Goal: Check status: Check status

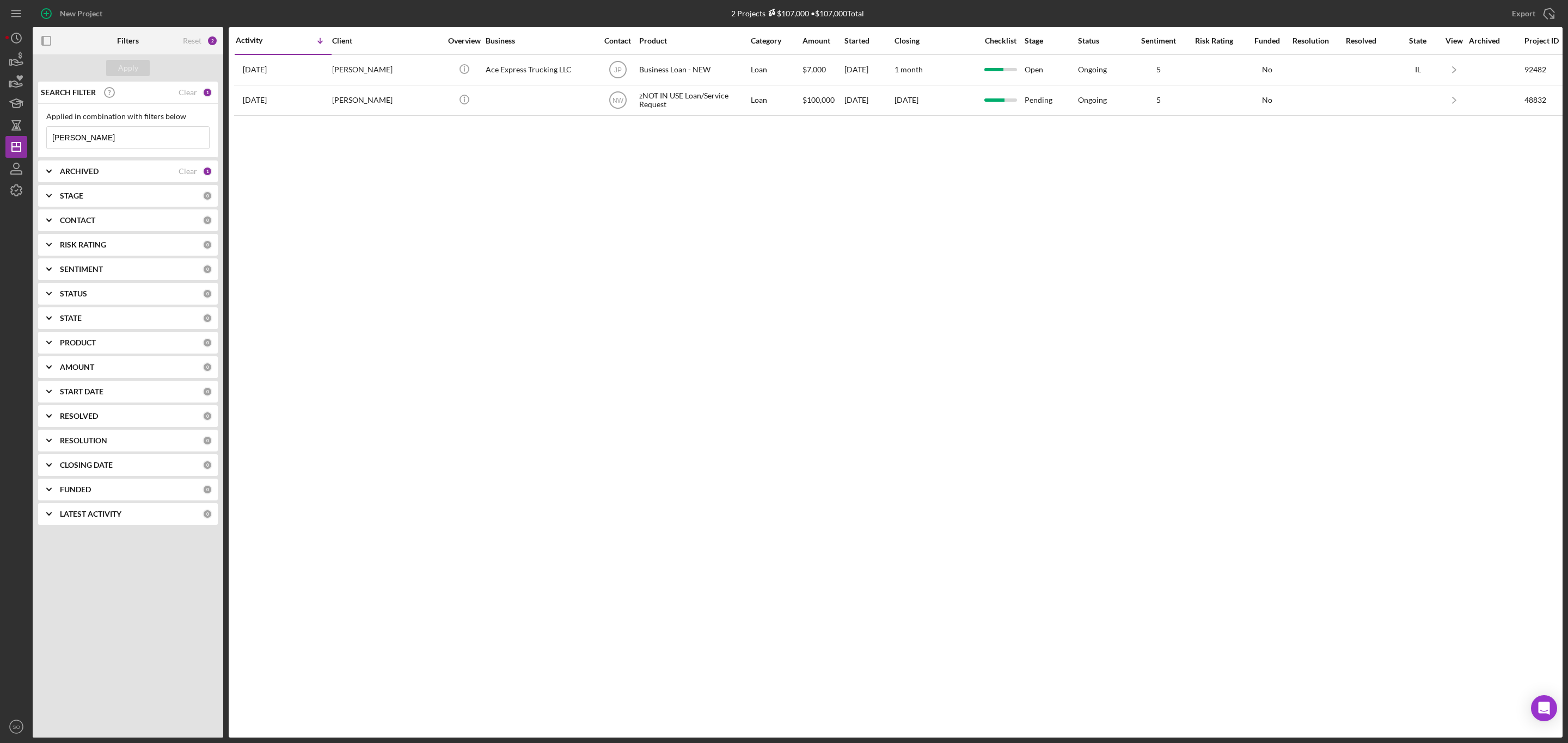
click at [118, 135] on input "[PERSON_NAME]" at bounding box center [128, 138] width 162 height 22
drag, startPoint x: 144, startPoint y: 144, endPoint x: 41, endPoint y: 137, distance: 103.2
click at [41, 137] on div "Applied in combination with filters below [PERSON_NAME] Icon/Menu Close" at bounding box center [128, 130] width 180 height 54
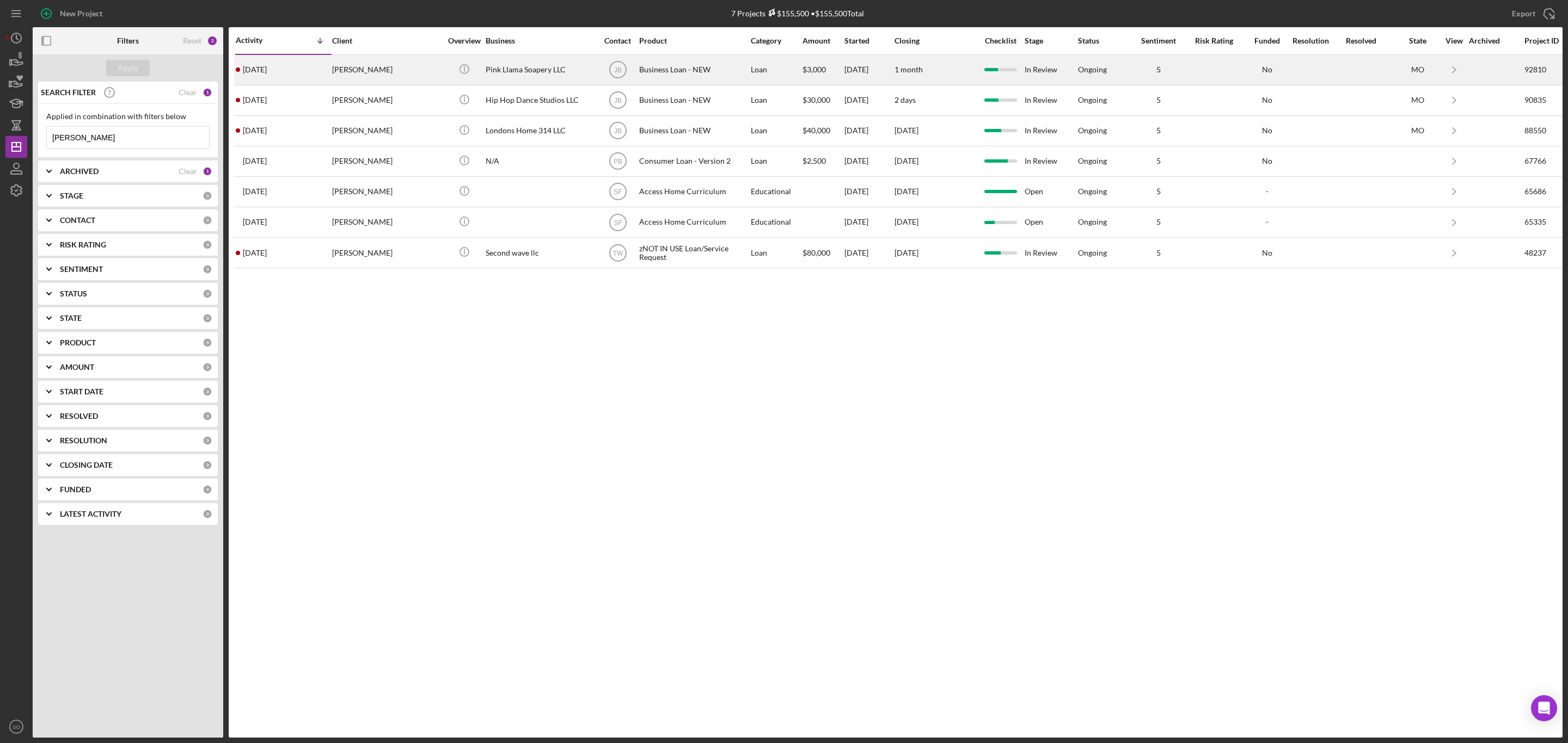
type input "[PERSON_NAME]"
click at [369, 68] on div "[PERSON_NAME]" at bounding box center [387, 69] width 109 height 29
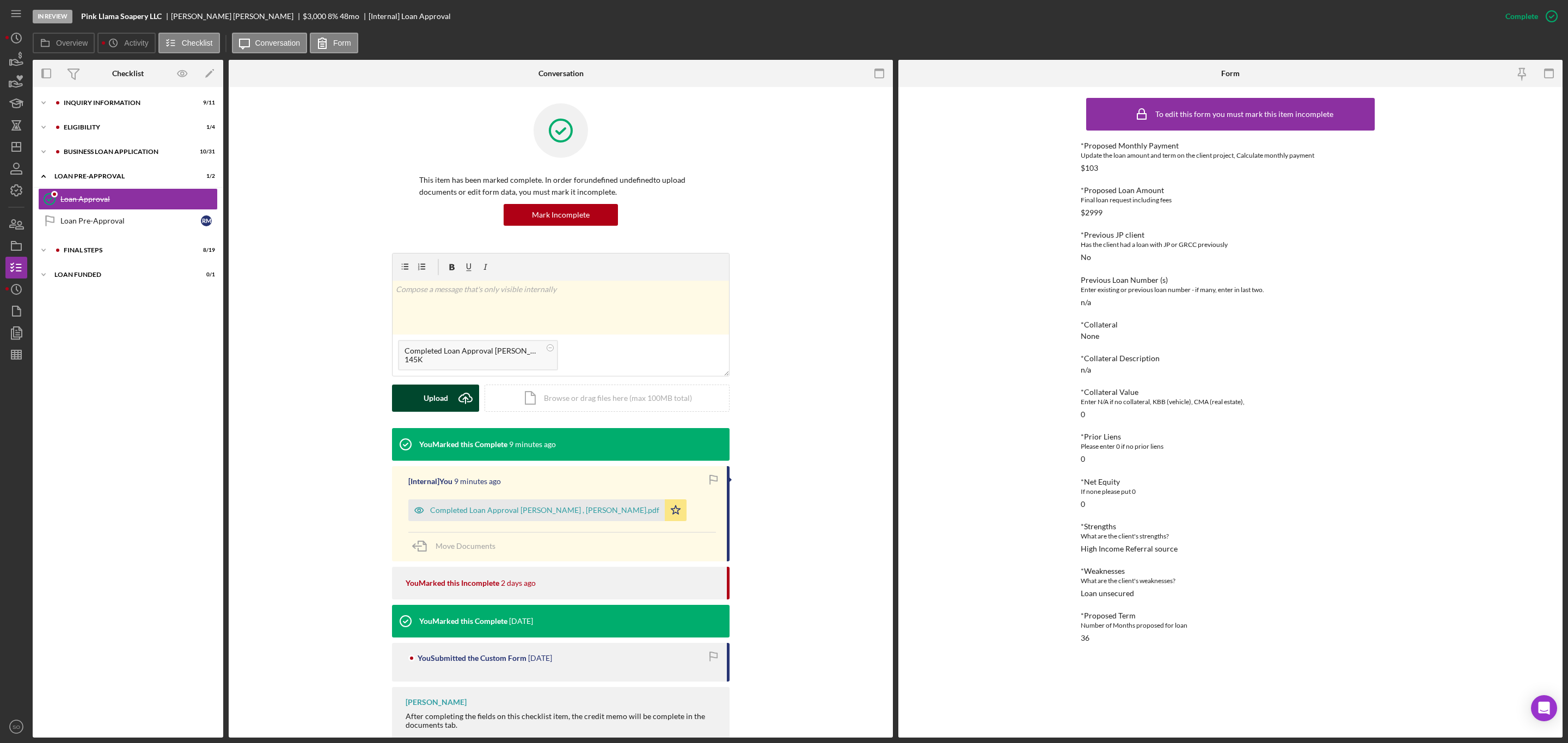
click at [443, 398] on div "Upload" at bounding box center [435, 398] width 24 height 28
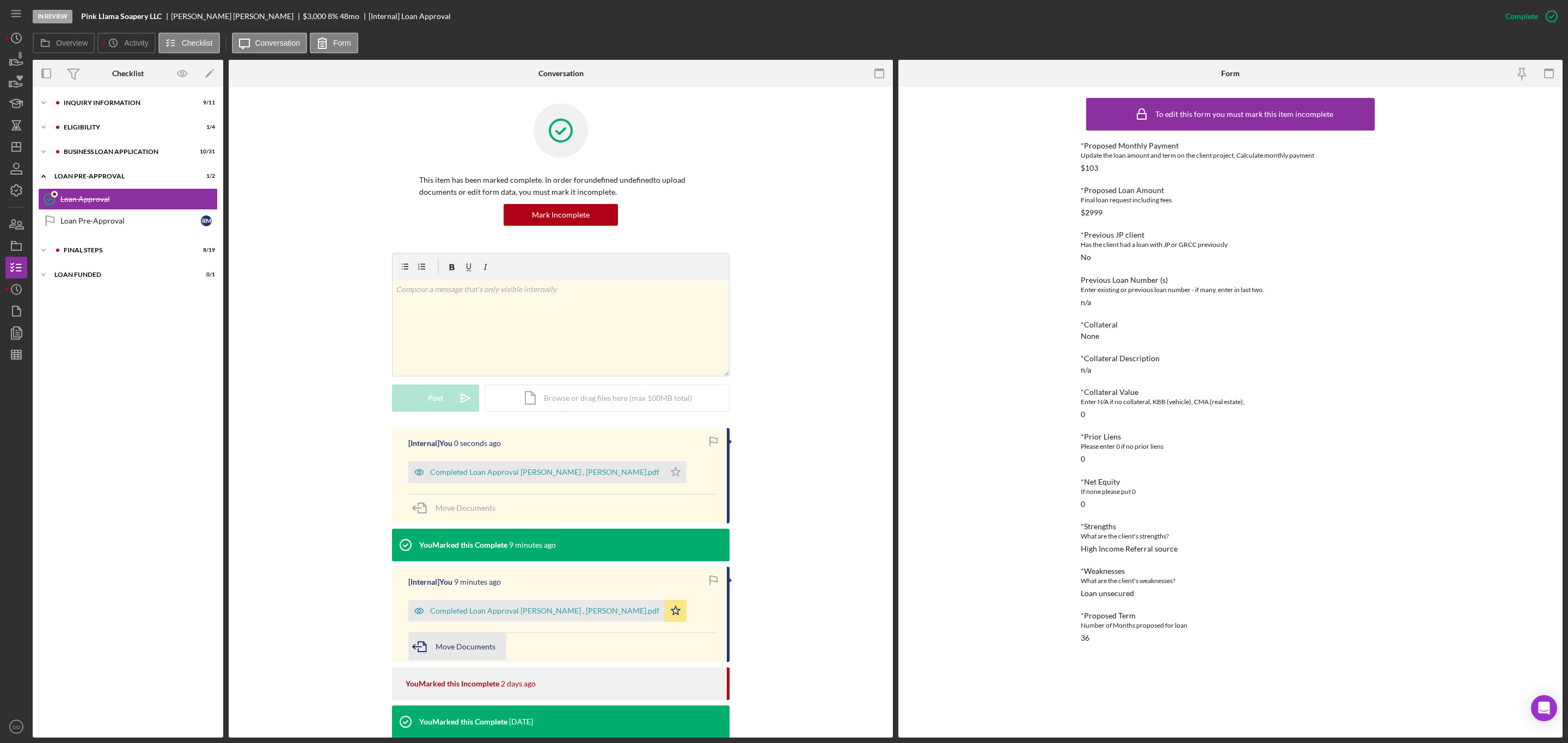
click at [443, 650] on span "Move Documents" at bounding box center [465, 646] width 60 height 9
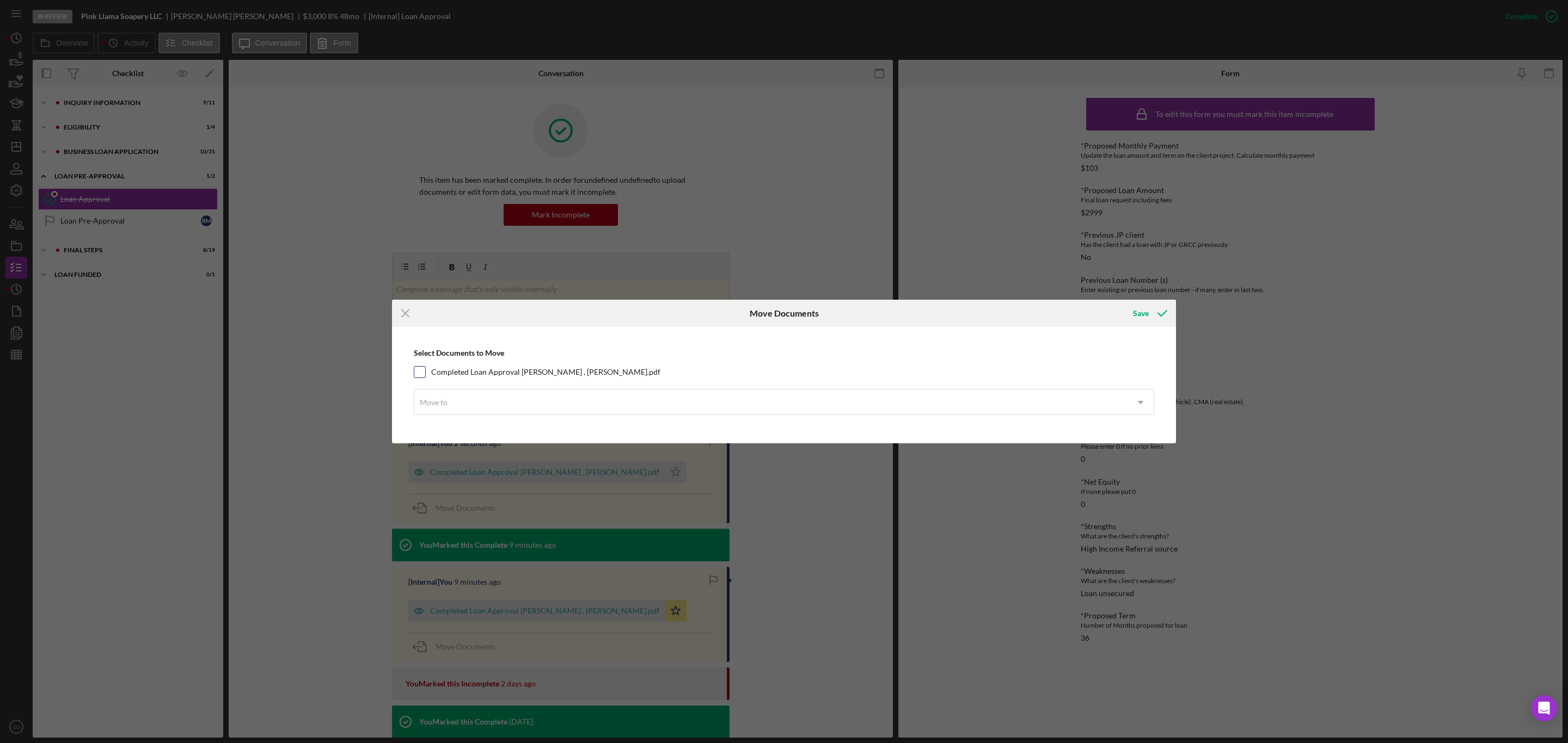
click at [419, 377] on div at bounding box center [419, 372] width 12 height 12
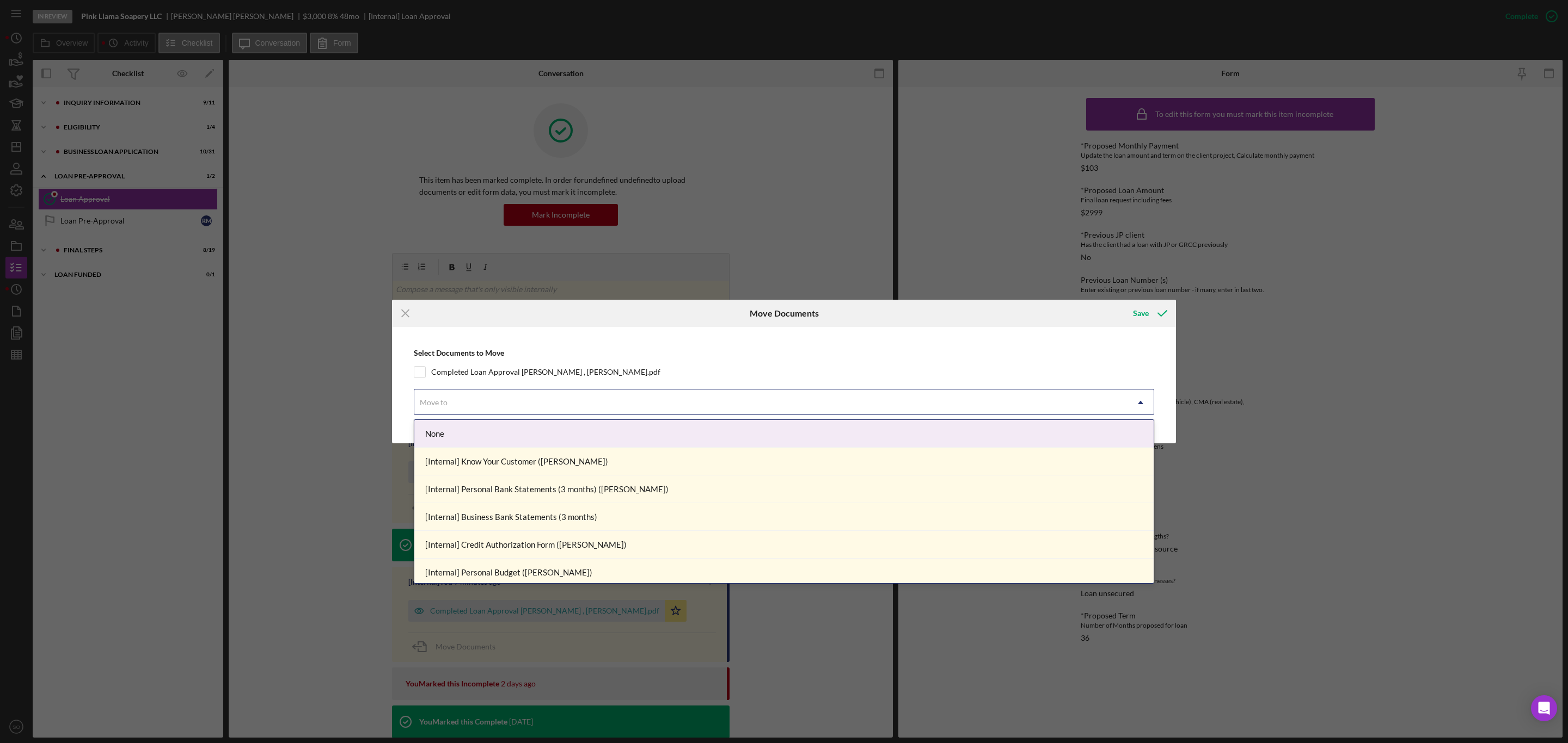
click at [444, 402] on div "Move to" at bounding box center [433, 402] width 28 height 8
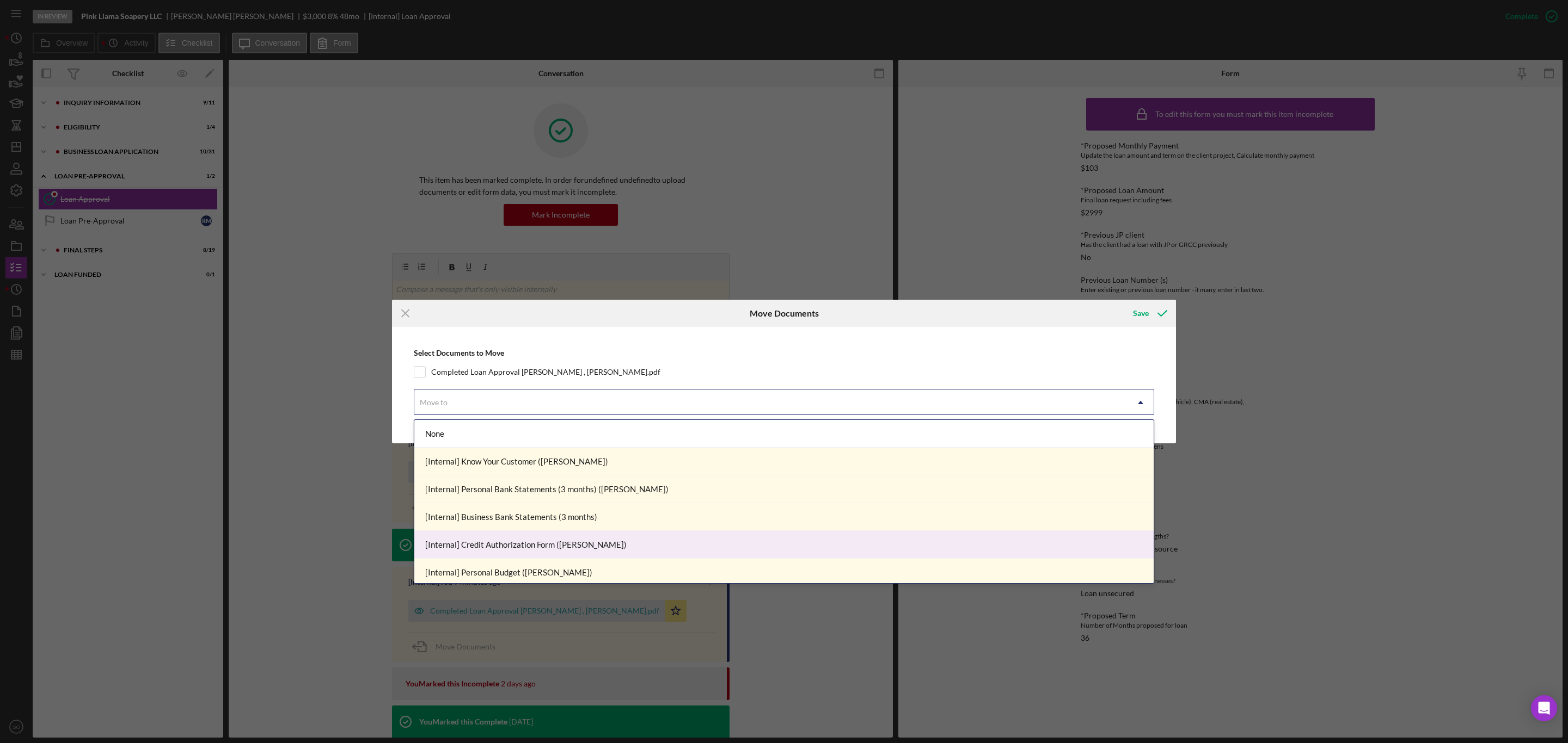
scroll to position [82, 0]
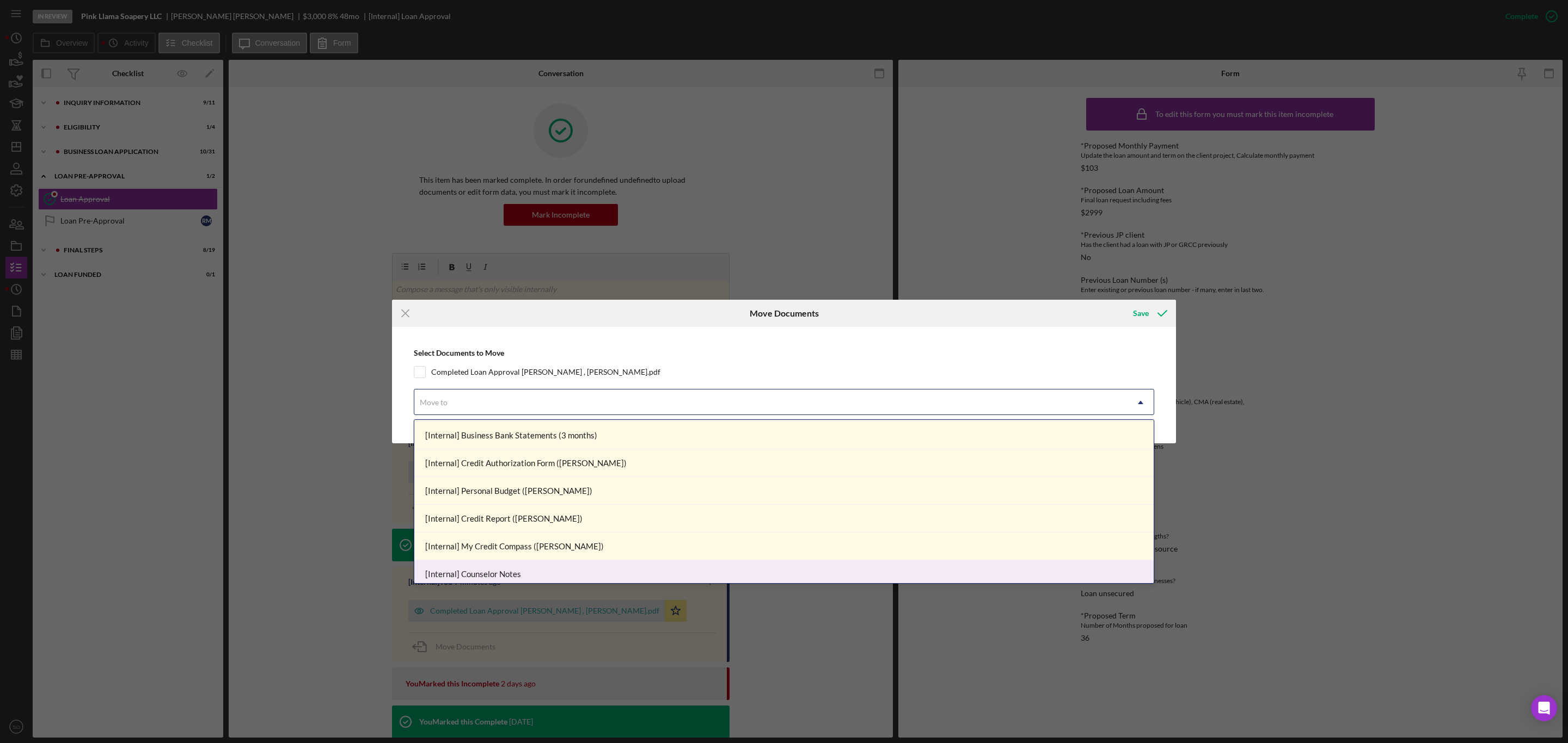
click at [538, 574] on div "[Internal] Counselor Notes" at bounding box center [784, 574] width 739 height 28
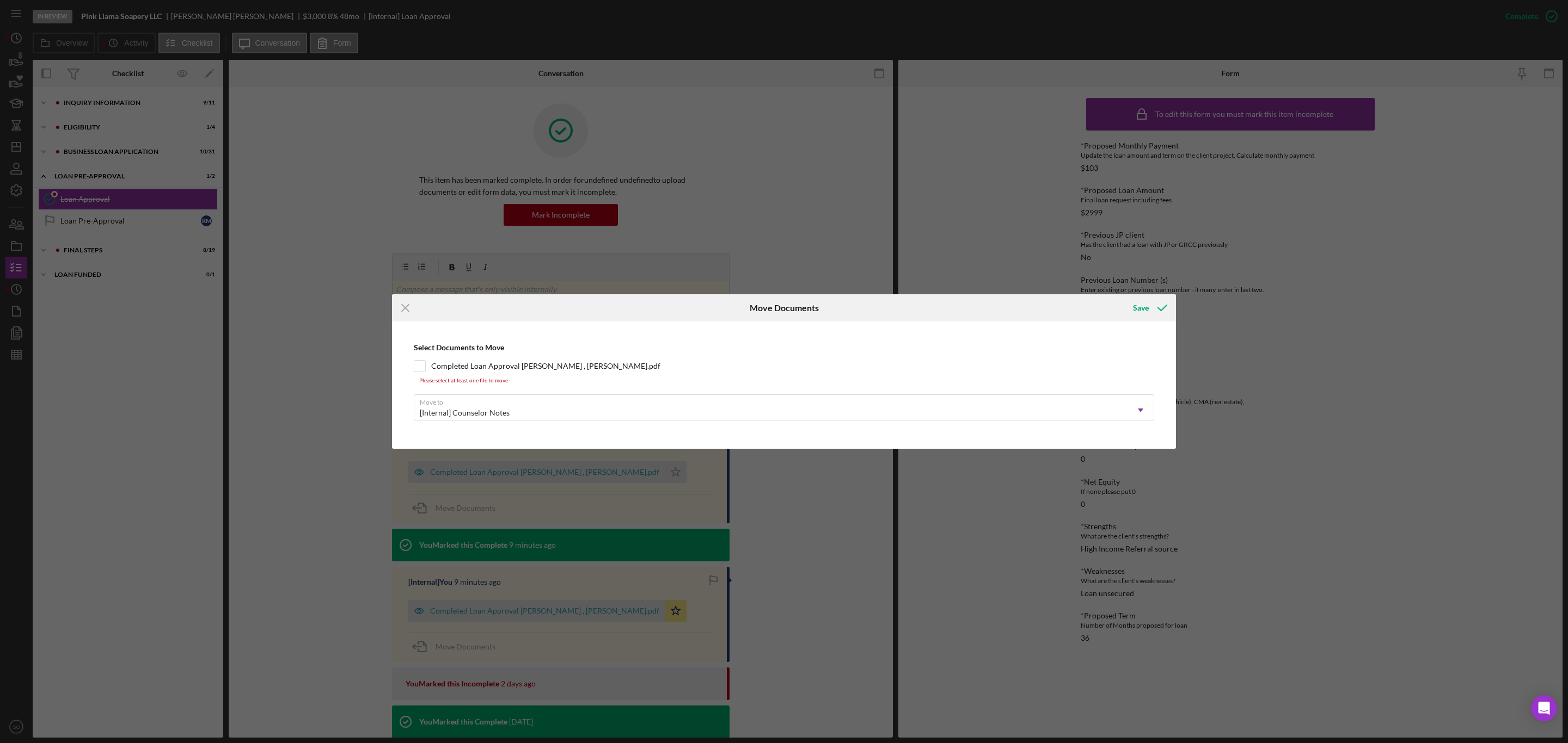
click at [417, 359] on div "Select Documents to Move Completed Loan Approval [PERSON_NAME] , [PERSON_NAME].…" at bounding box center [784, 386] width 773 height 117
click at [420, 365] on input "Completed Loan Approval [PERSON_NAME] , [PERSON_NAME].pdf" at bounding box center [419, 366] width 11 height 11
checkbox input "true"
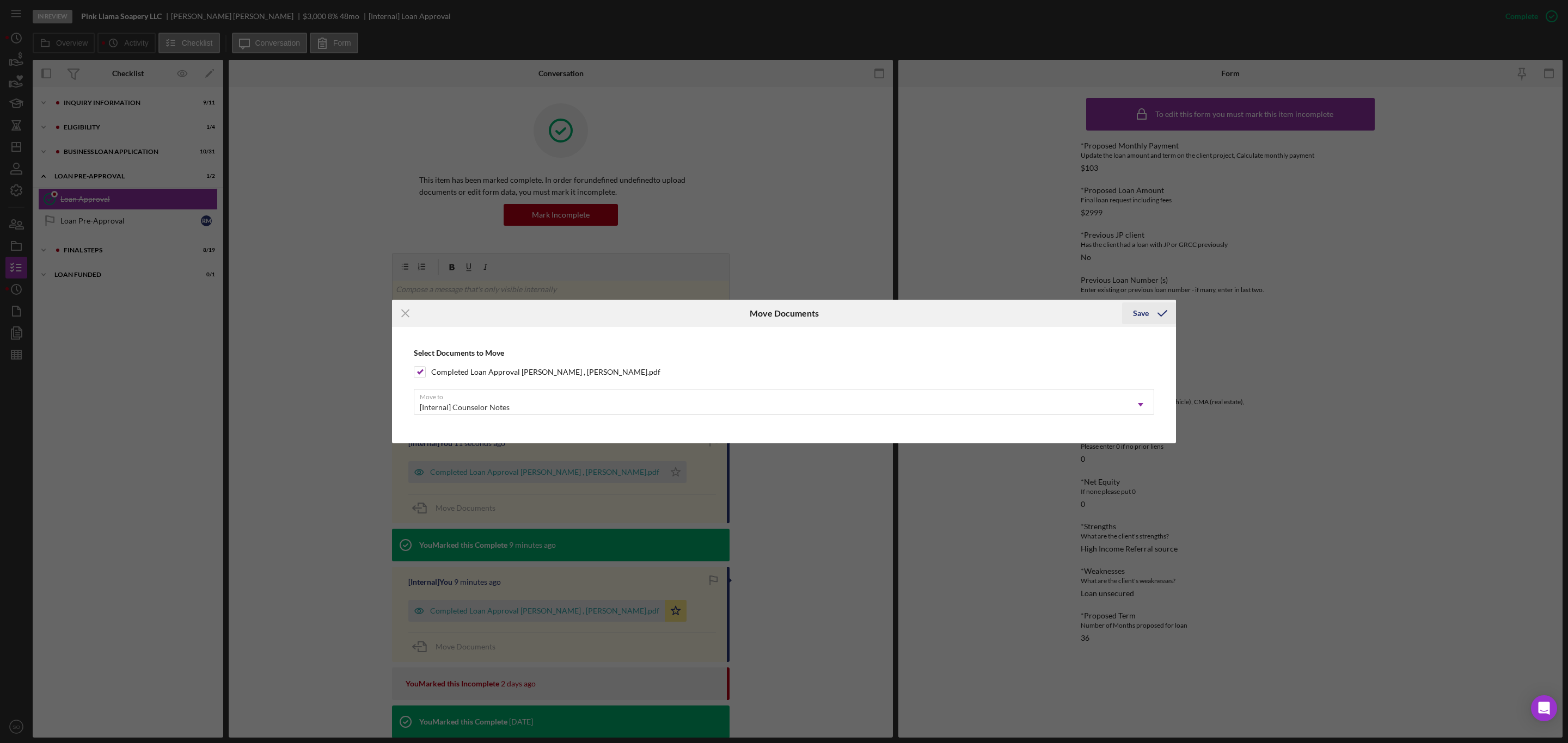
click at [1132, 313] on button "Save" at bounding box center [1149, 313] width 54 height 22
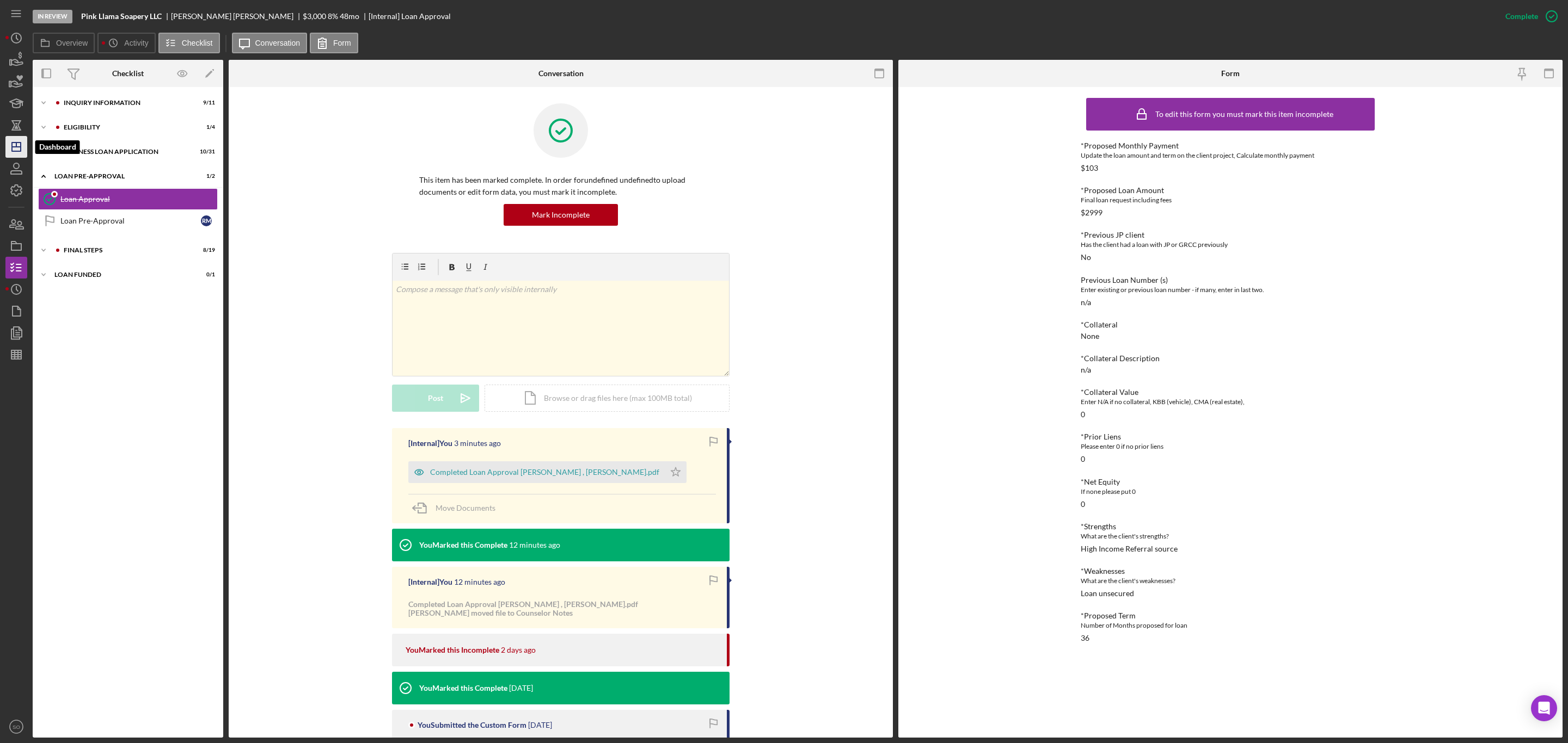
click at [12, 149] on polygon "button" at bounding box center [16, 147] width 8 height 8
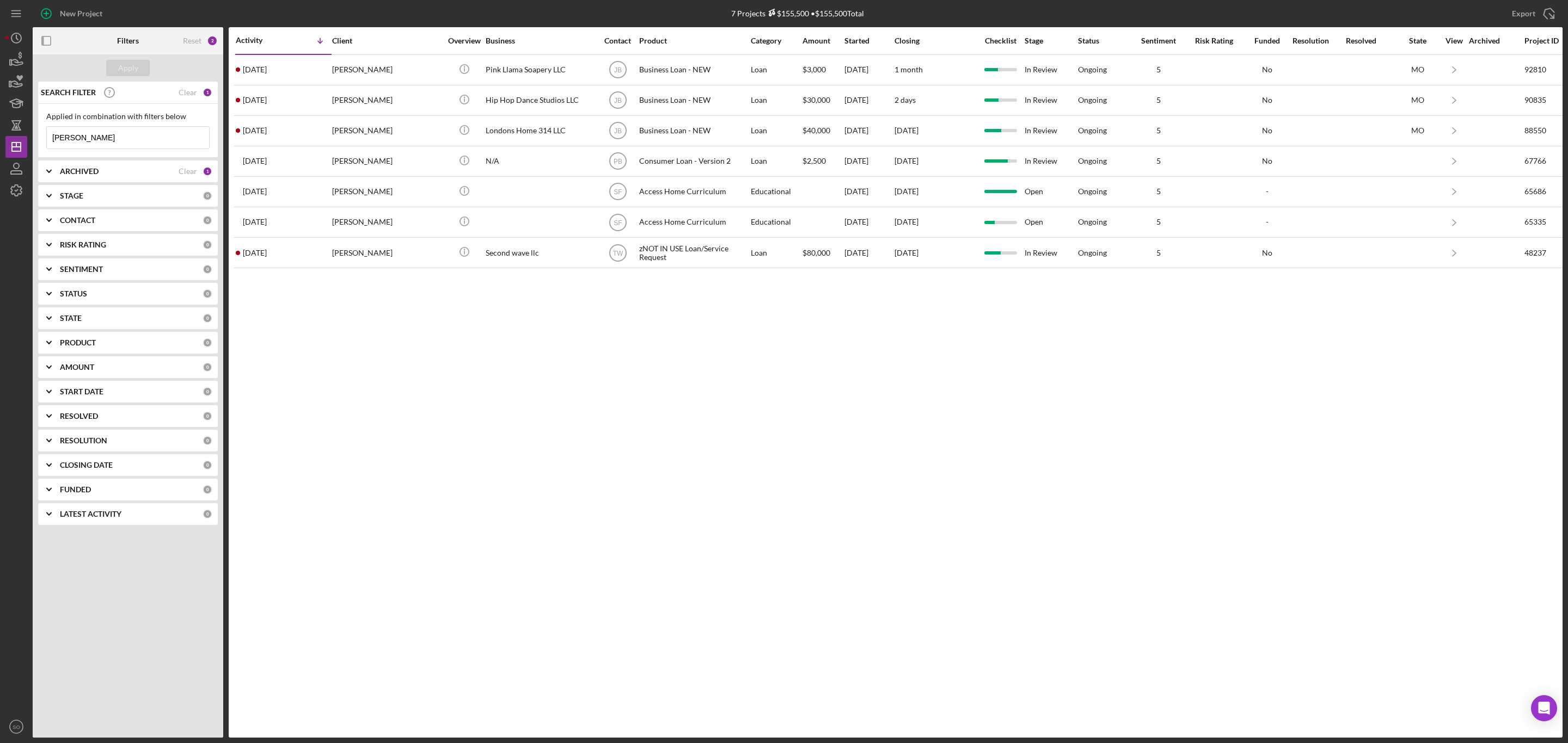
click at [103, 214] on div "CONTACT 0" at bounding box center [136, 220] width 152 height 22
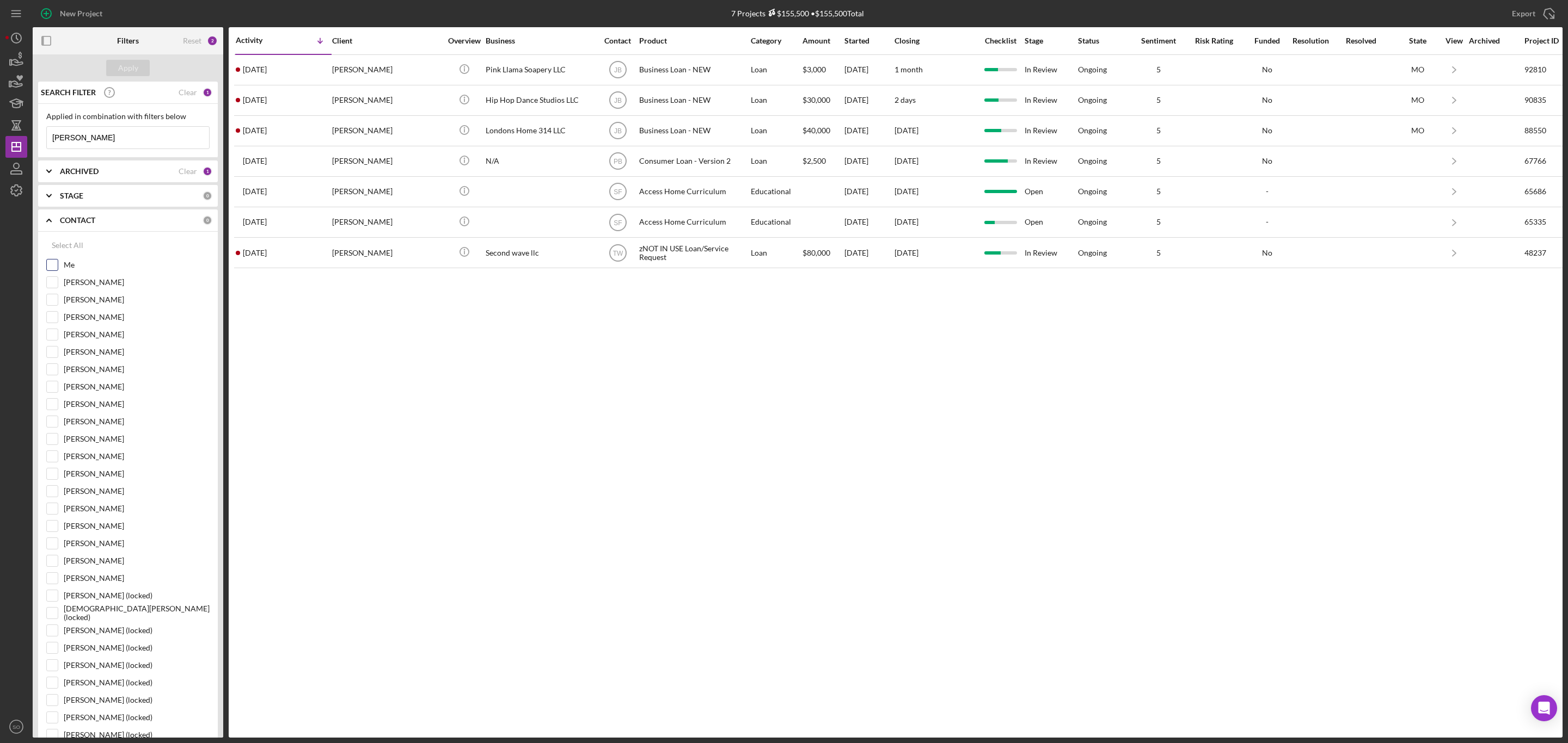
click at [51, 270] on input "Me" at bounding box center [52, 265] width 11 height 11
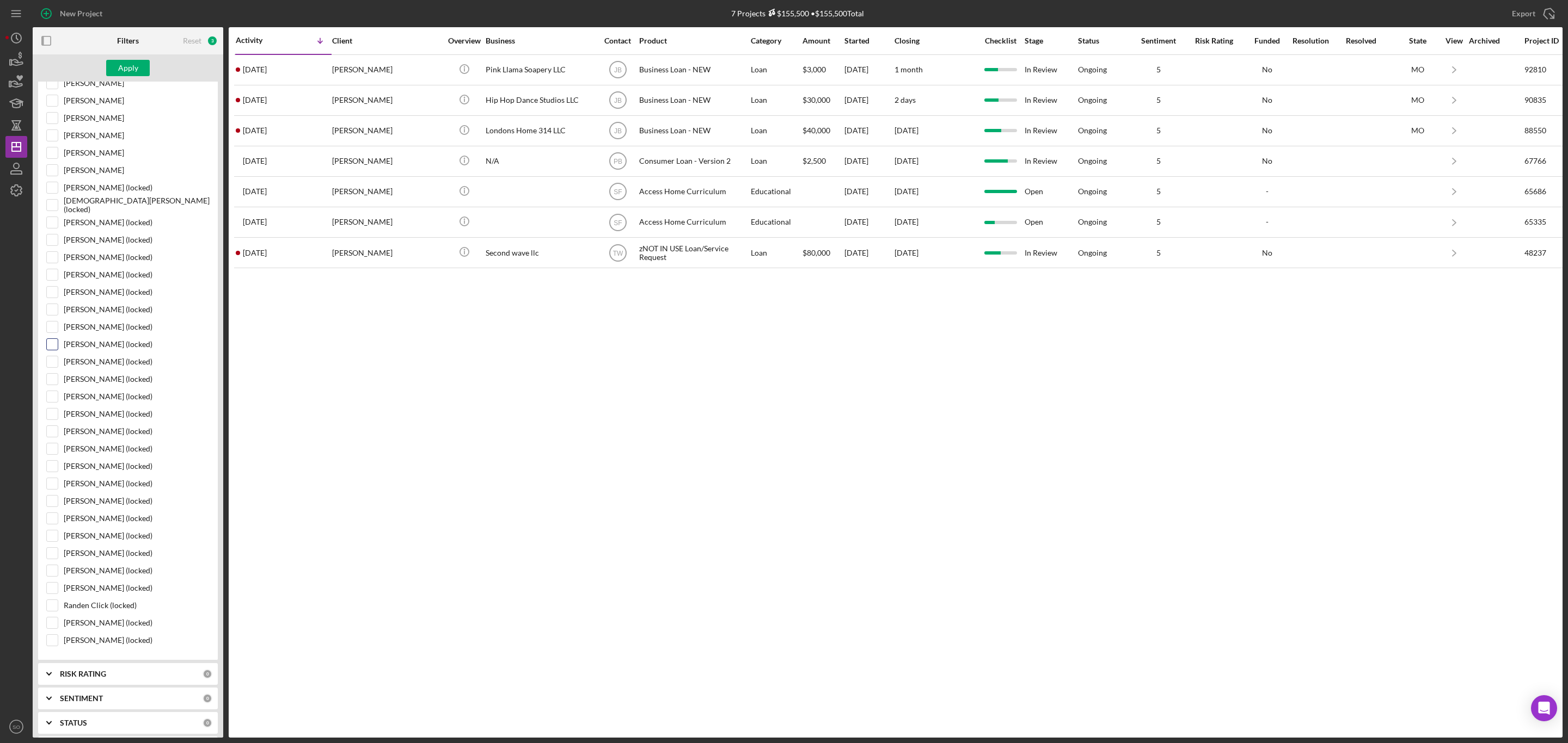
scroll to position [82, 0]
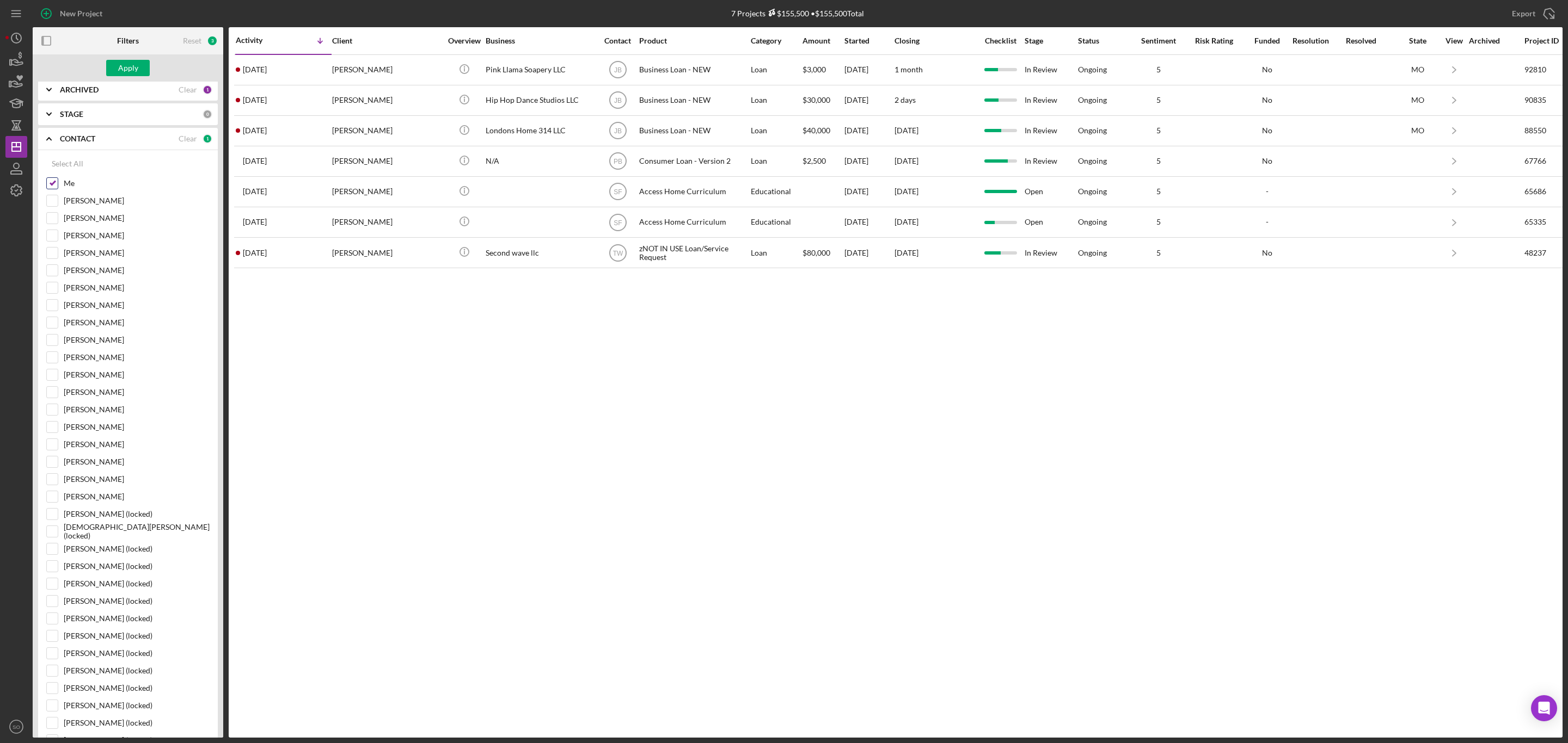
click at [54, 184] on input "Me" at bounding box center [52, 183] width 11 height 11
checkbox input "false"
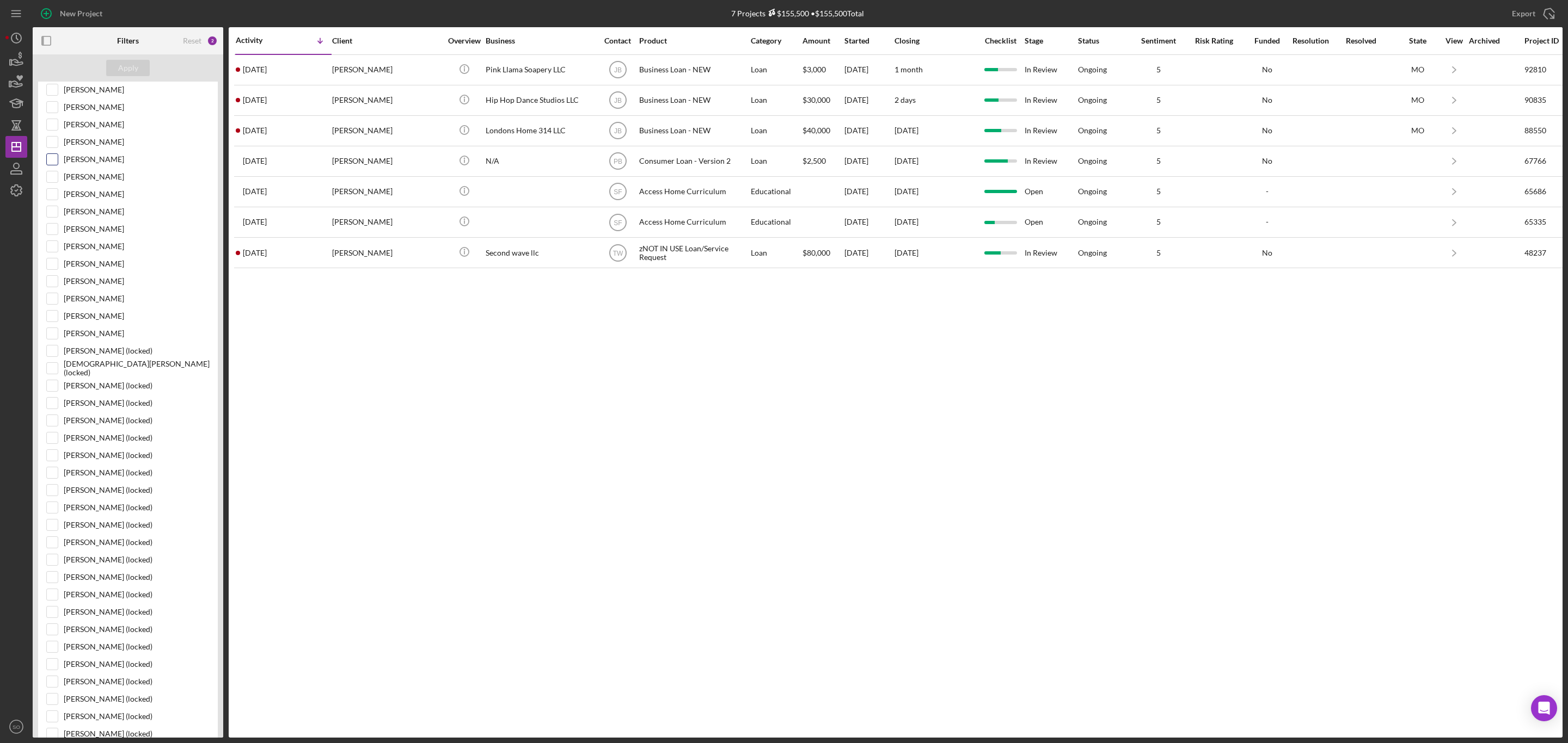
scroll to position [0, 0]
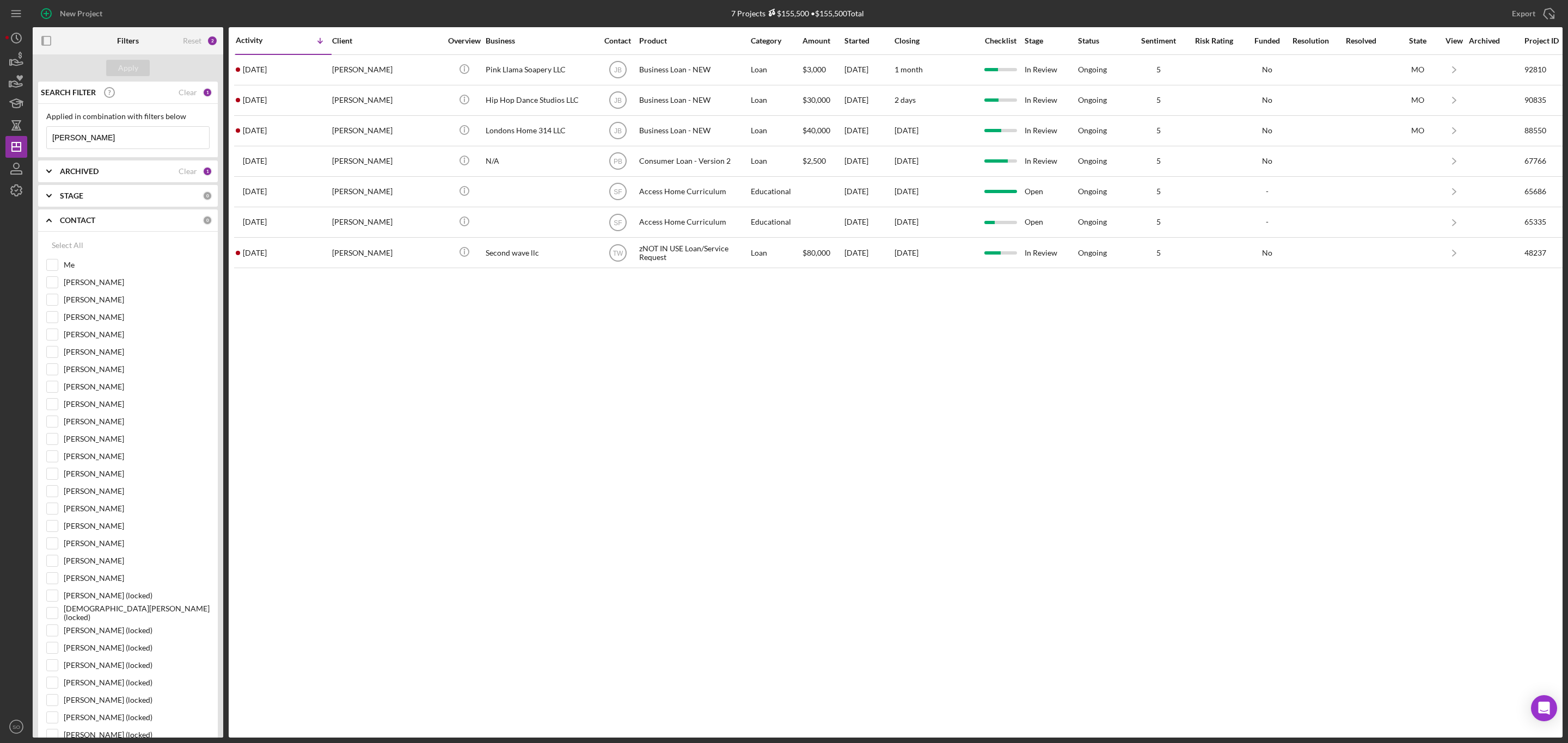
drag, startPoint x: 105, startPoint y: 136, endPoint x: 33, endPoint y: 138, distance: 72.0
click at [33, 138] on div "SEARCH FILTER Clear 1 Applied in combination with filters below [PERSON_NAME] I…" at bounding box center [128, 410] width 190 height 656
paste input "[PERSON_NAME]-$"
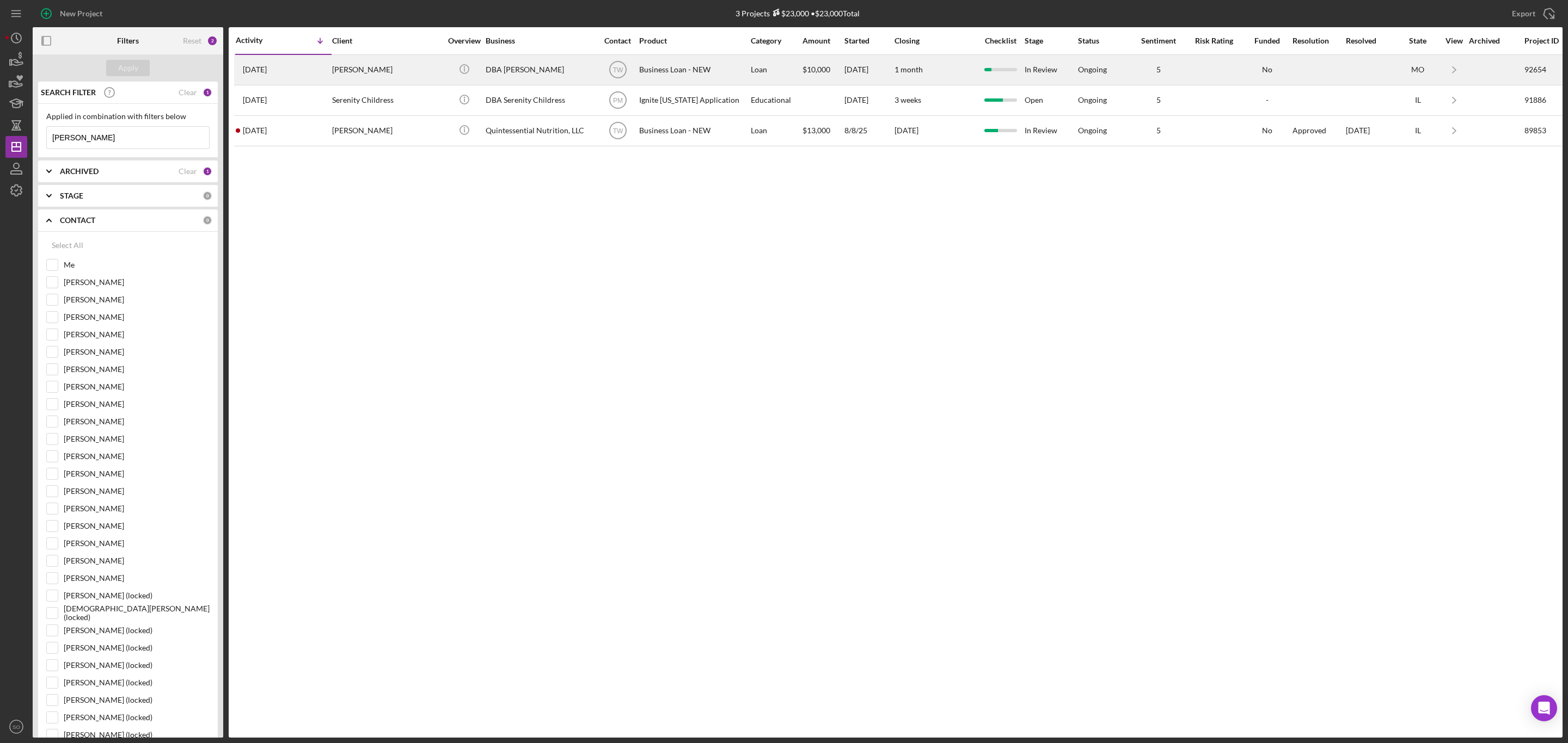
type input "[PERSON_NAME]"
click at [386, 75] on div "[PERSON_NAME]" at bounding box center [387, 69] width 109 height 29
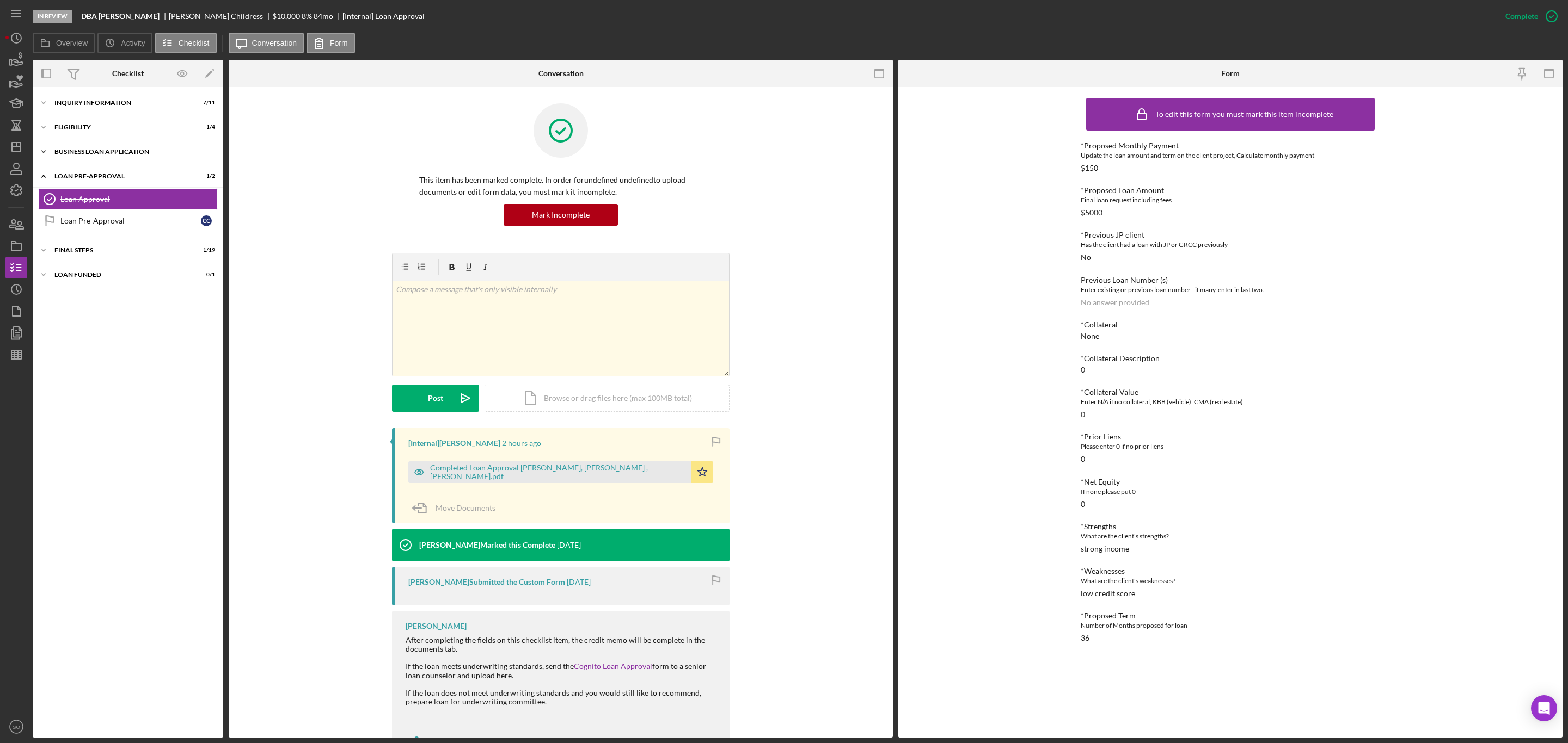
click at [145, 152] on div "BUSINESS LOAN APPLICATION" at bounding box center [132, 152] width 155 height 7
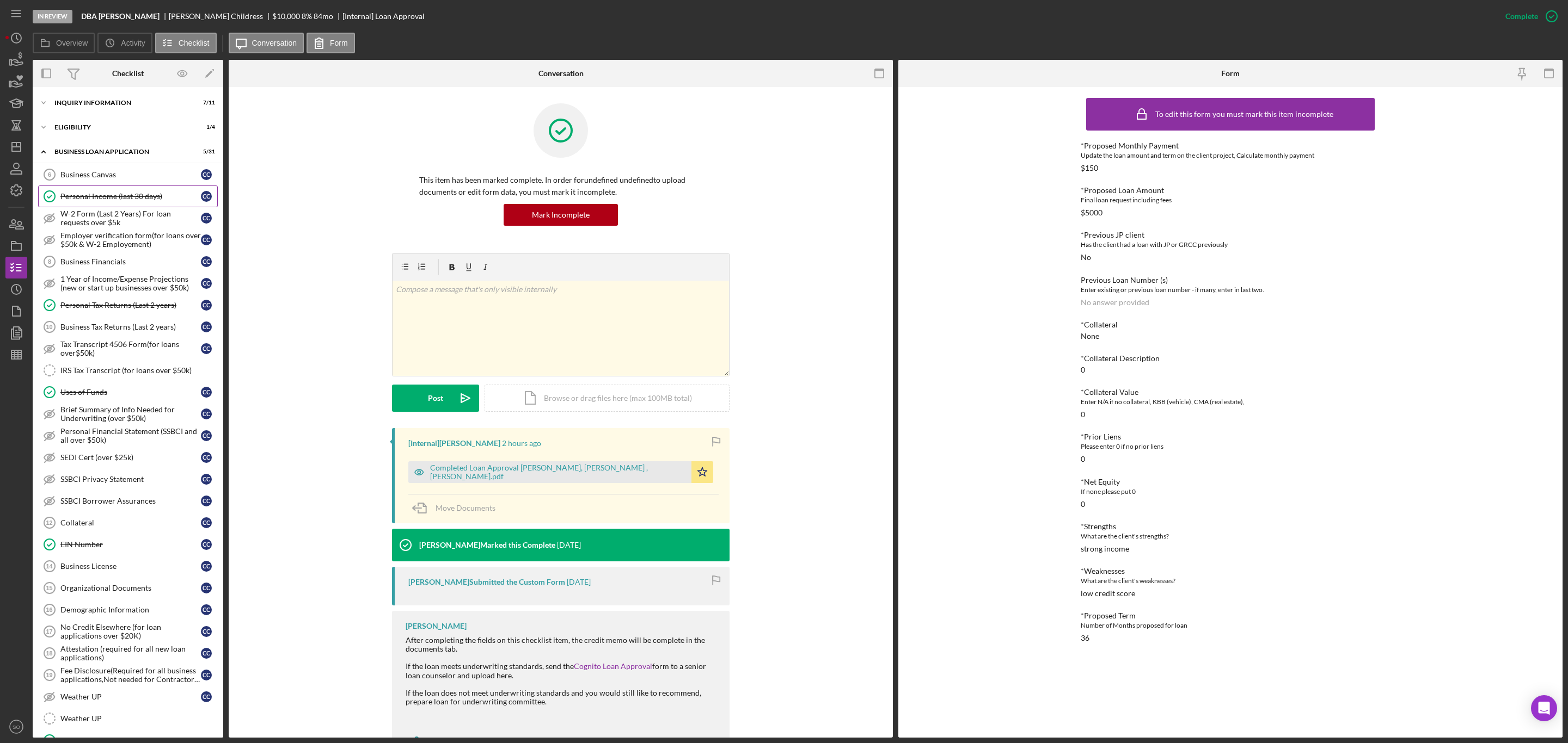
click at [108, 196] on div "Personal Income (last 30 days)" at bounding box center [130, 196] width 140 height 8
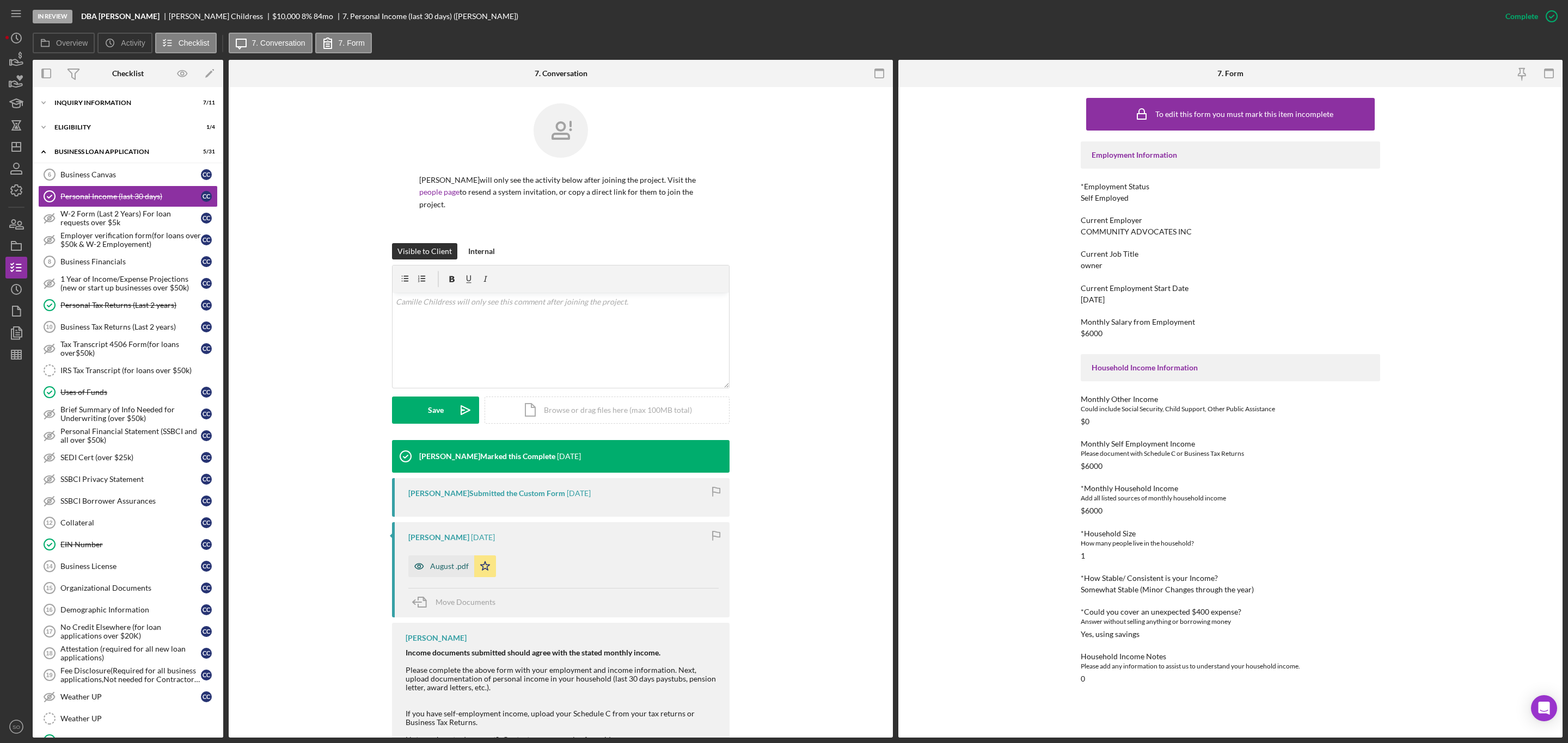
click at [431, 562] on div "August .pdf" at bounding box center [441, 566] width 66 height 22
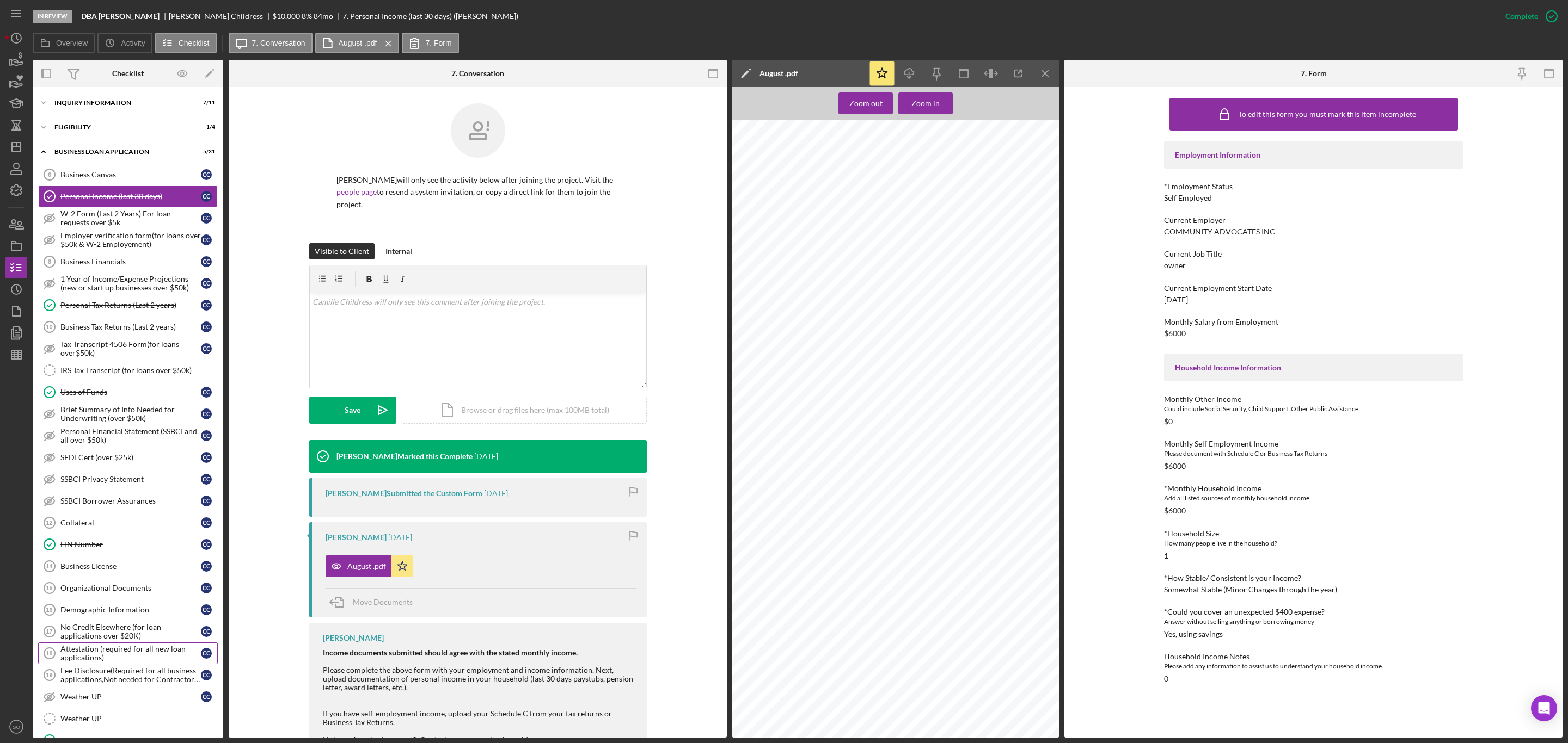
scroll to position [252, 0]
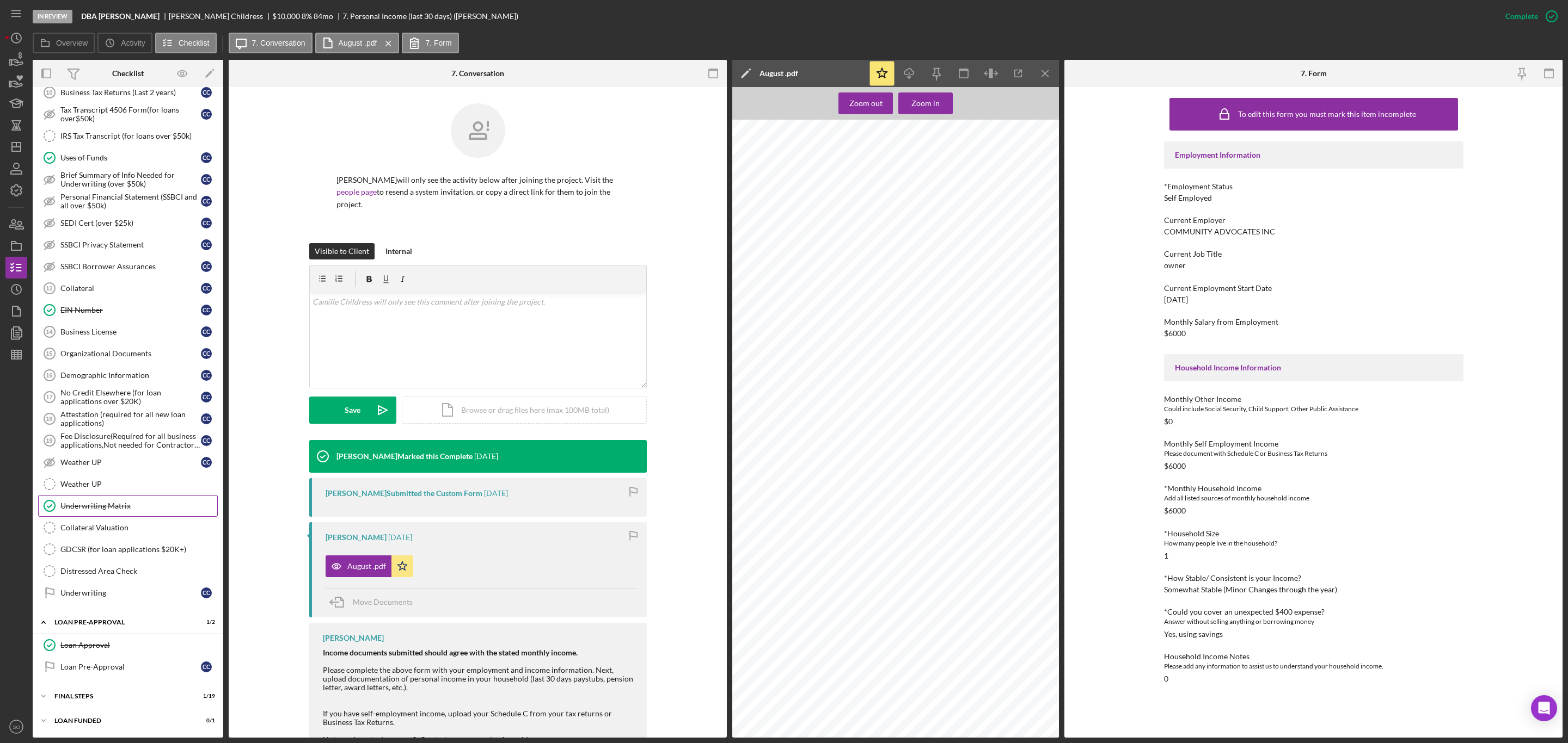
click at [95, 495] on link "Underwriting Matrix Underwriting Matrix" at bounding box center [128, 506] width 180 height 22
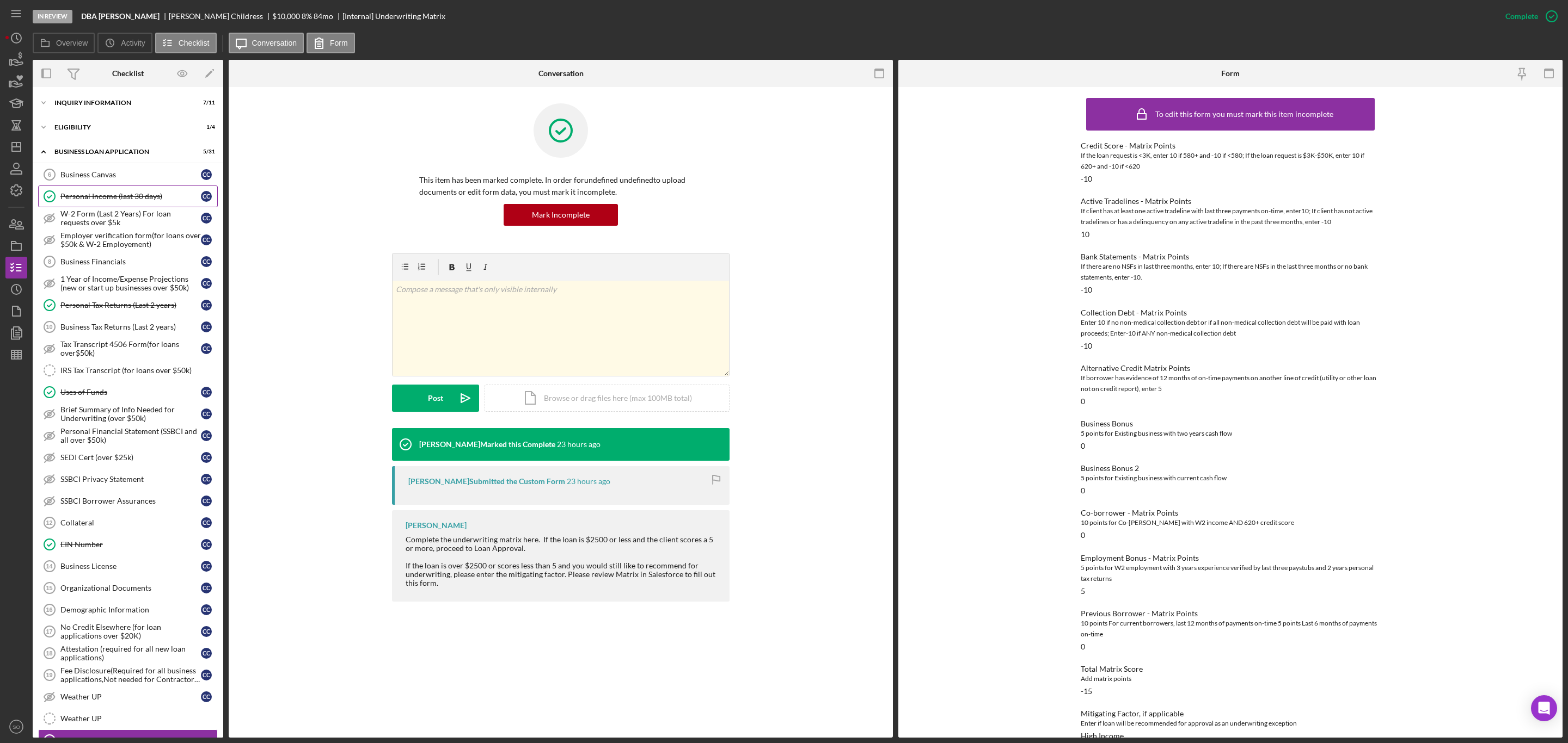
click at [118, 193] on div "Personal Income (last 30 days)" at bounding box center [130, 196] width 140 height 8
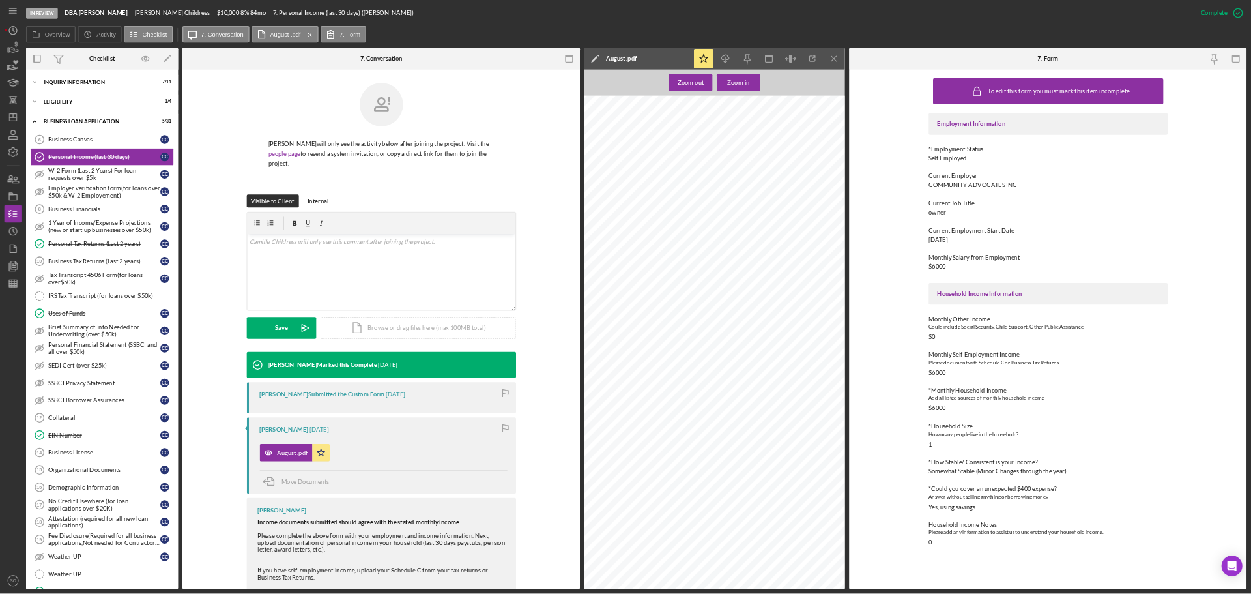
scroll to position [4497, 0]
click at [110, 371] on div "Personal Tax Returns (Last 2 years)" at bounding box center [156, 365] width 168 height 10
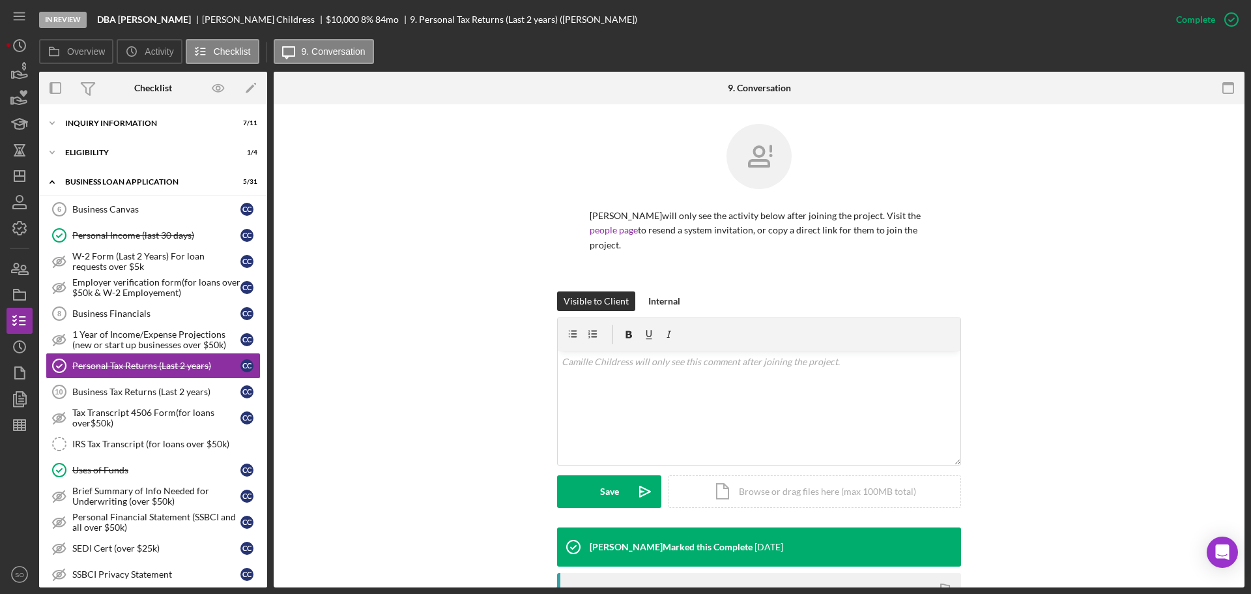
drag, startPoint x: 1742, startPoint y: 3, endPoint x: 549, endPoint y: 140, distance: 1200.5
click at [549, 140] on div "[PERSON_NAME] will only see the activity below after joining the project. Visit…" at bounding box center [759, 207] width 932 height 167
click at [135, 235] on div "Personal Income (last 30 days)" at bounding box center [156, 235] width 168 height 10
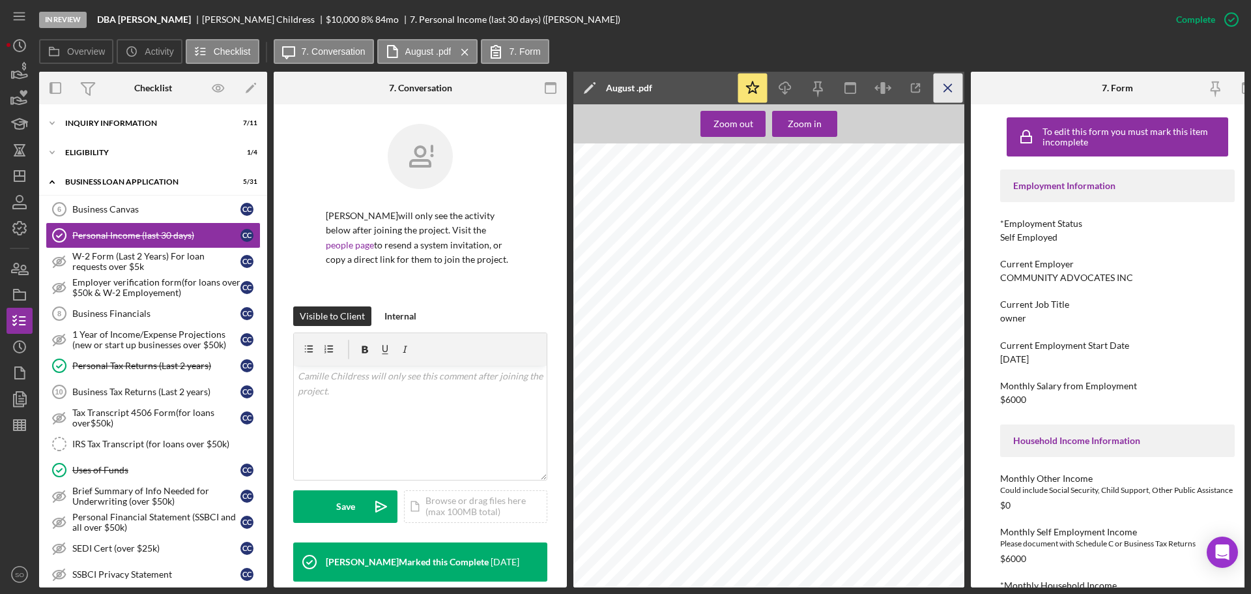
click at [951, 88] on icon "Icon/Menu Close" at bounding box center [948, 88] width 29 height 29
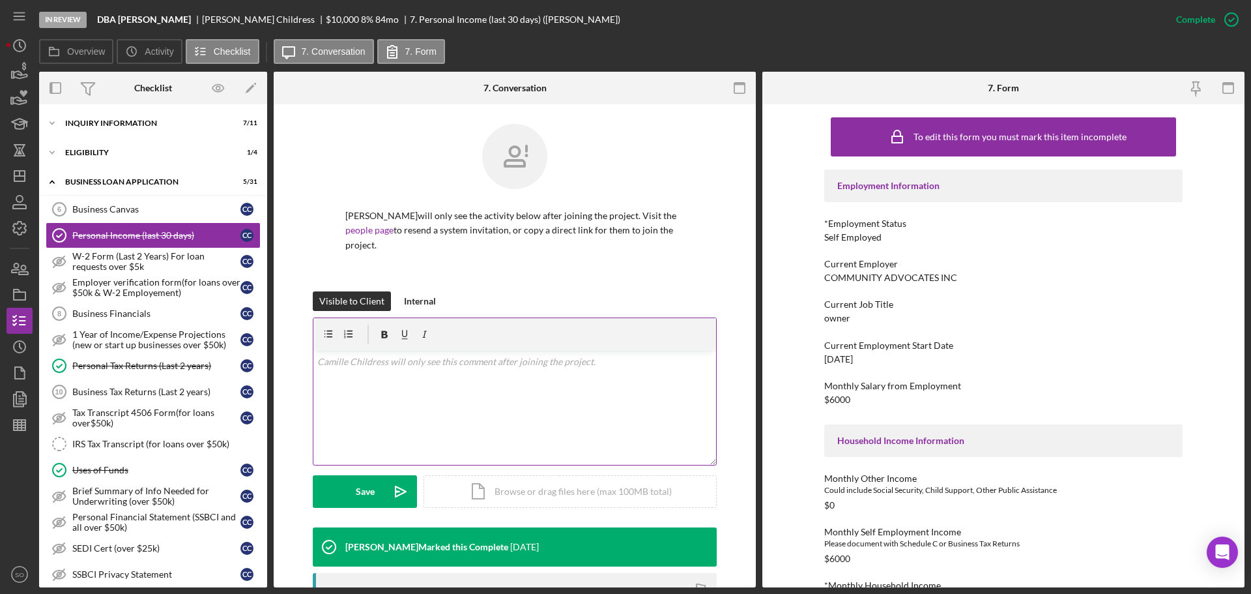
scroll to position [326, 0]
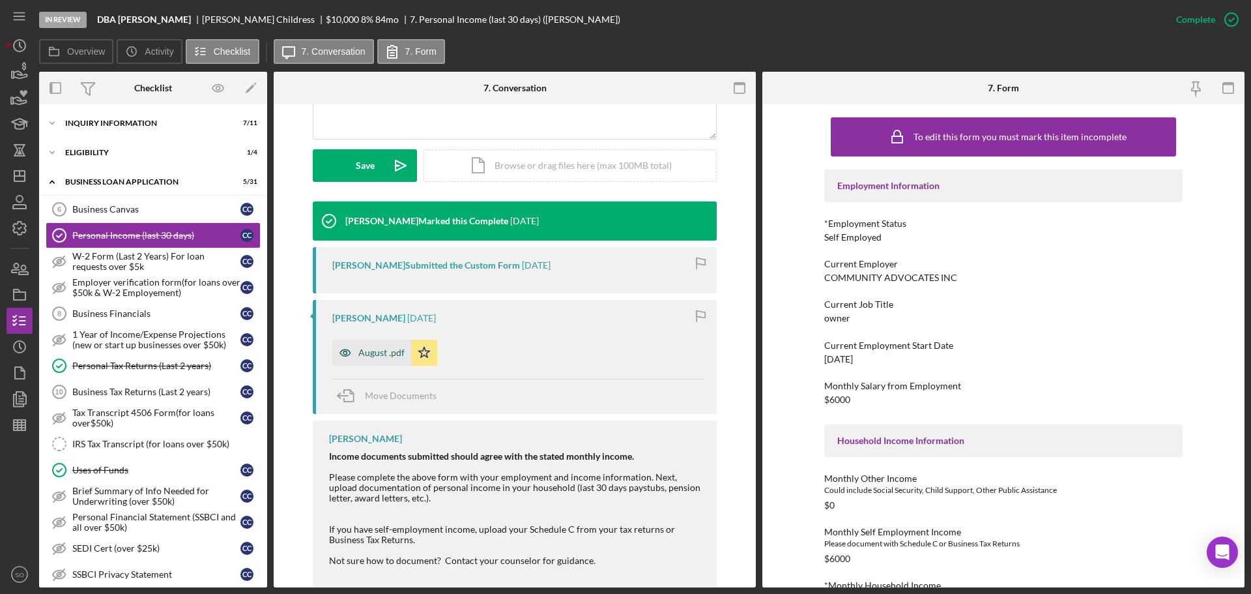
click at [364, 352] on div "August .pdf" at bounding box center [381, 352] width 46 height 10
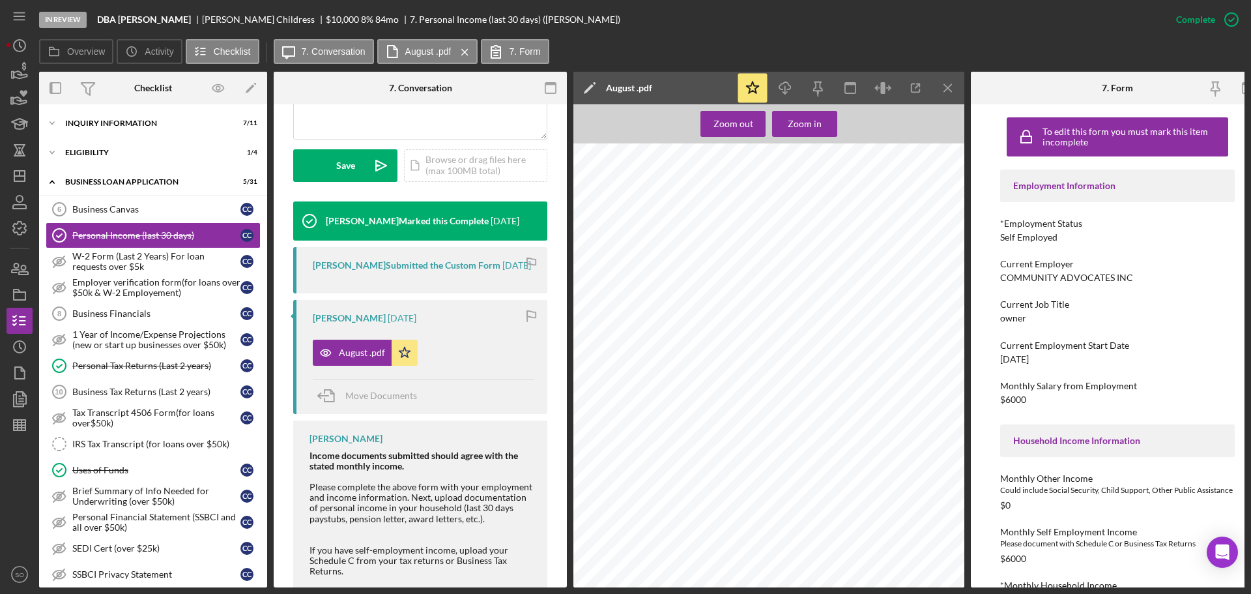
scroll to position [439, 0]
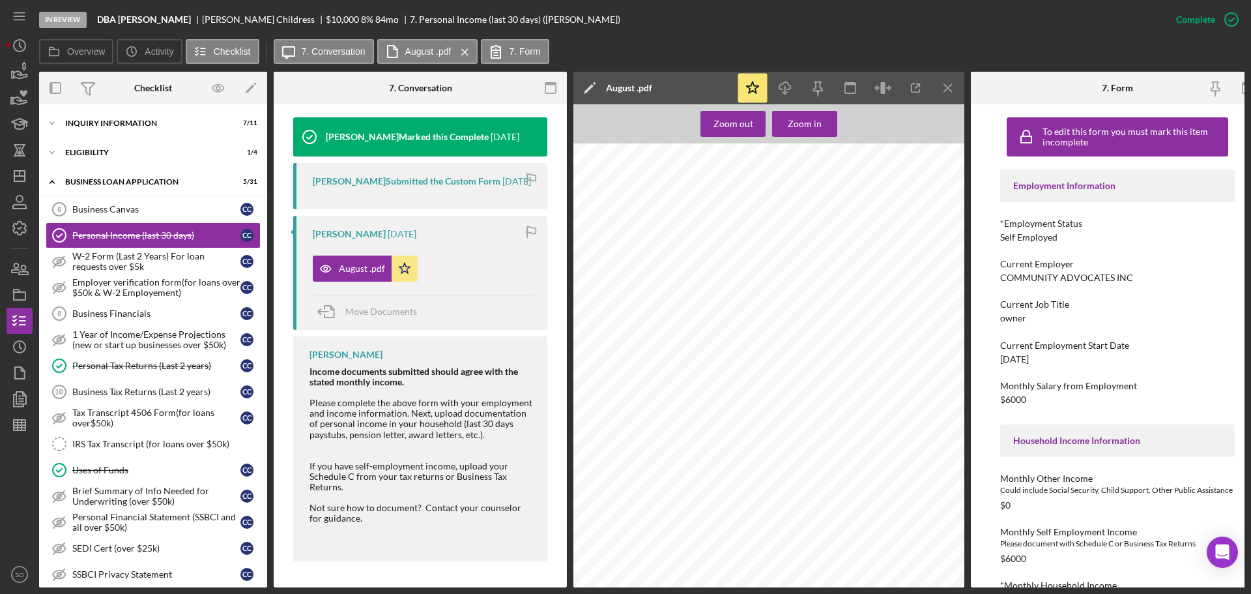
drag, startPoint x: 108, startPoint y: 368, endPoint x: 261, endPoint y: 368, distance: 153.8
click at [108, 368] on div "Personal Tax Returns (Last 2 years)" at bounding box center [156, 365] width 168 height 10
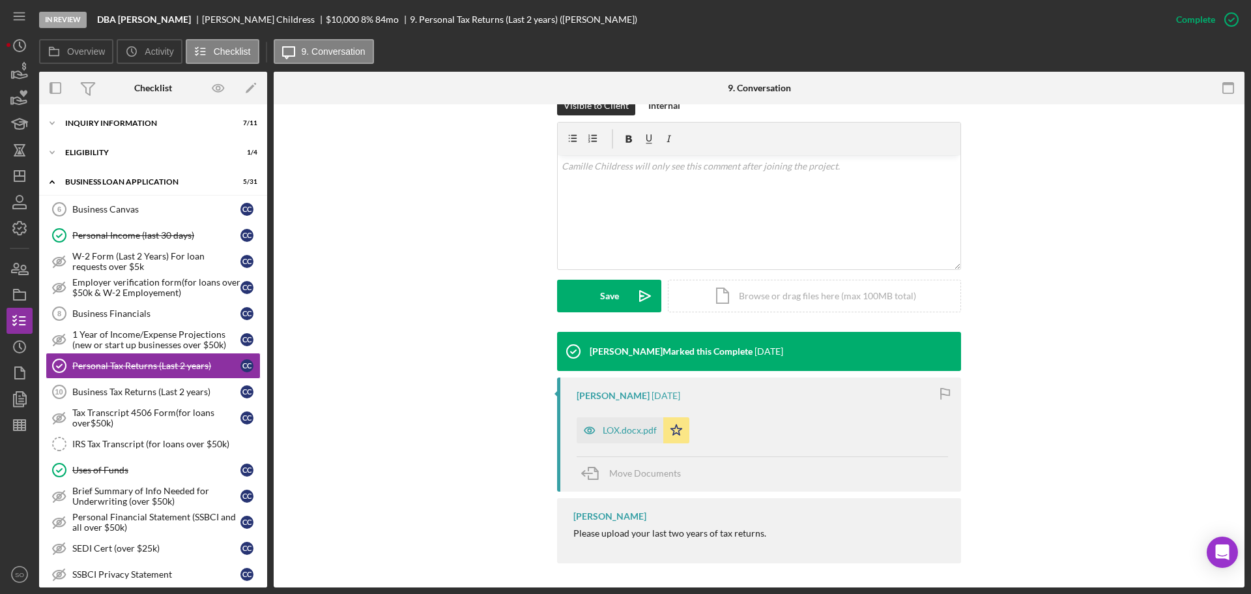
scroll to position [197, 0]
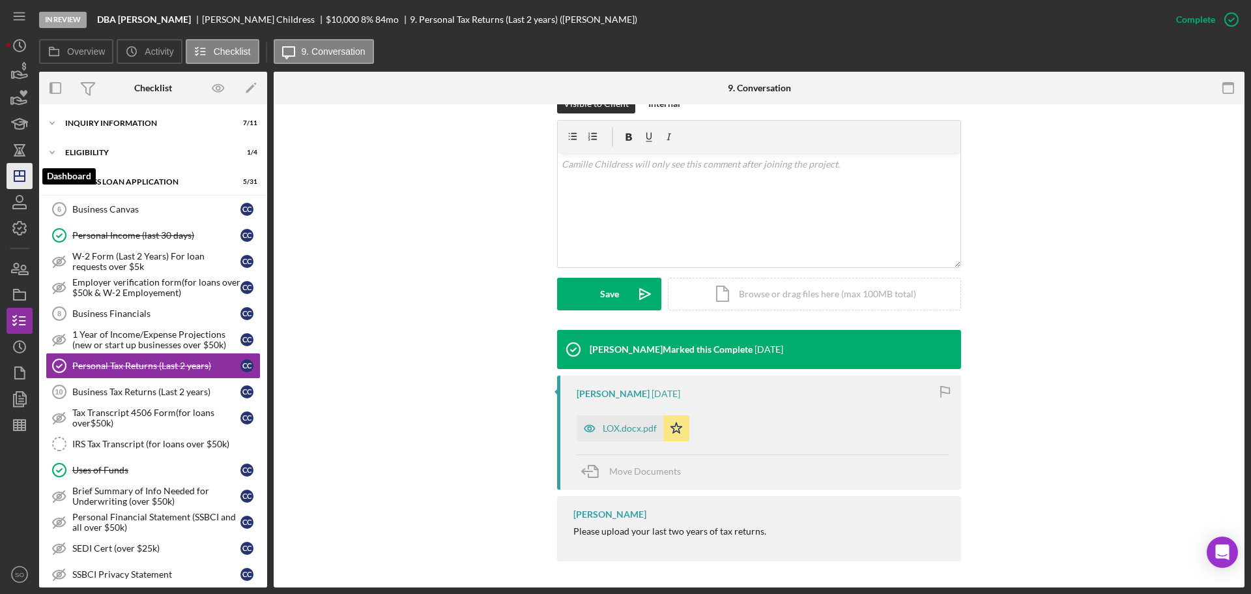
click at [18, 181] on polygon "button" at bounding box center [19, 176] width 10 height 10
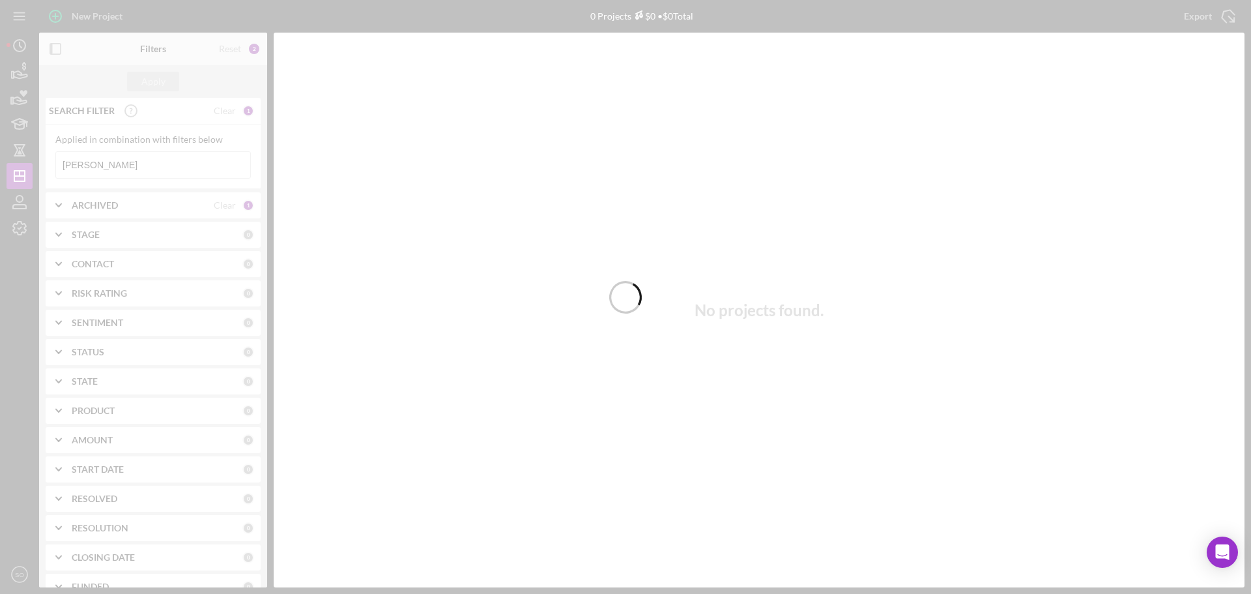
click at [179, 172] on div at bounding box center [625, 297] width 1251 height 594
click at [160, 167] on div at bounding box center [625, 297] width 1251 height 594
click at [167, 167] on div at bounding box center [625, 297] width 1251 height 594
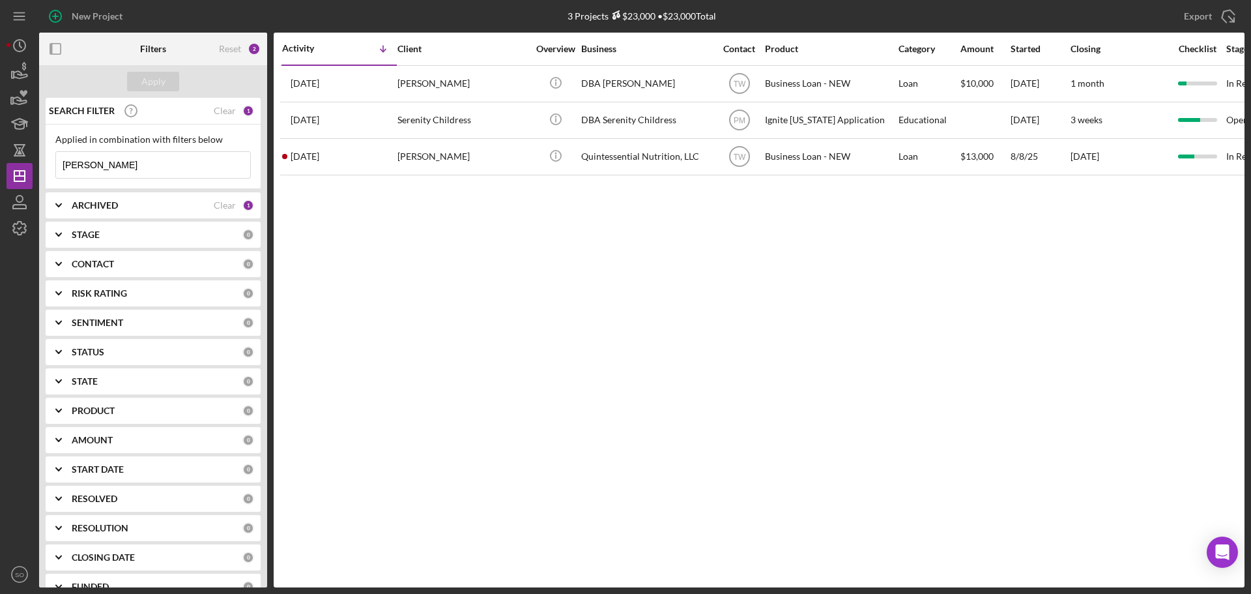
drag, startPoint x: 169, startPoint y: 168, endPoint x: 57, endPoint y: 167, distance: 112.1
click at [57, 167] on input "[PERSON_NAME]" at bounding box center [153, 165] width 194 height 26
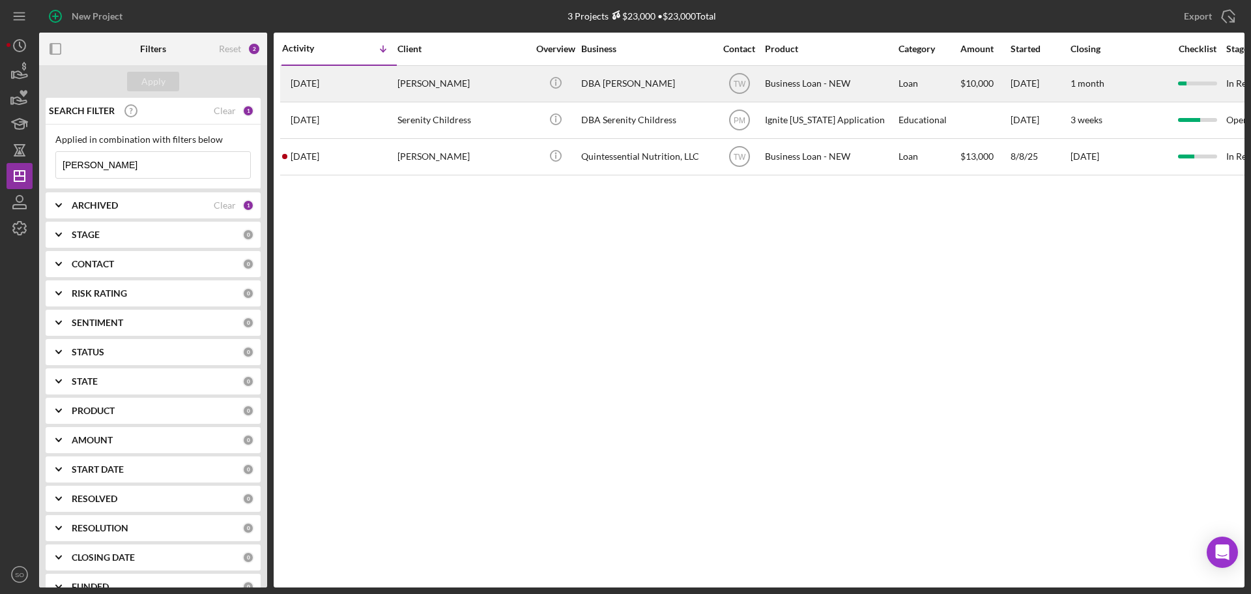
click at [477, 80] on div "[PERSON_NAME]" at bounding box center [463, 83] width 130 height 35
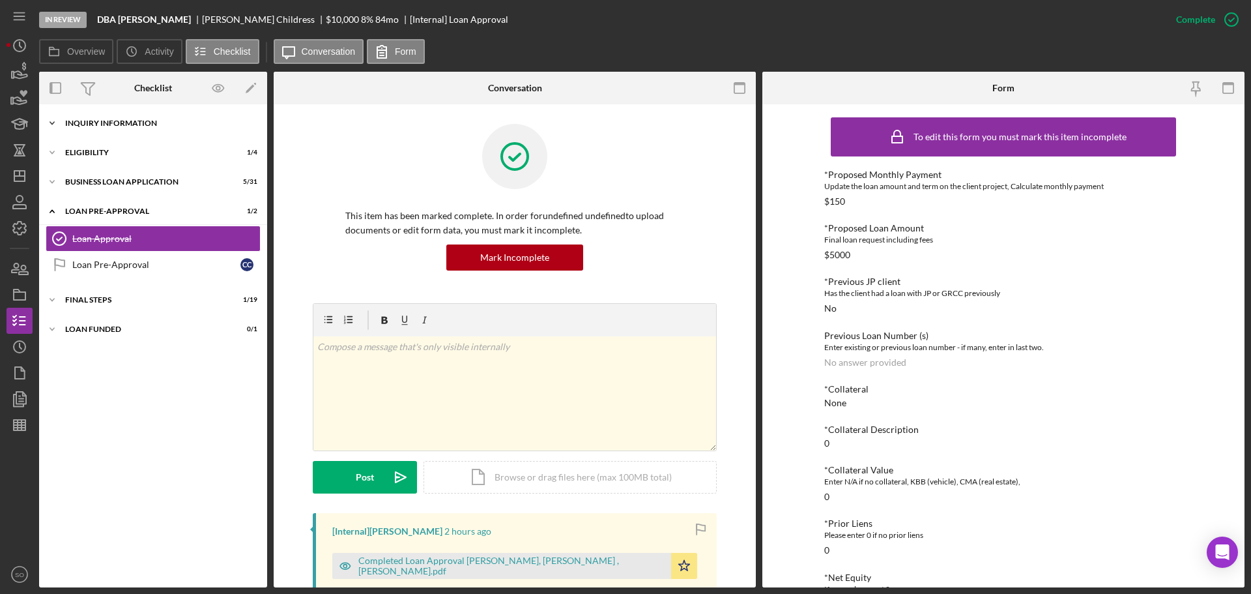
click at [98, 128] on div "Icon/Expander INQUIRY INFORMATION 7 / 11" at bounding box center [153, 123] width 228 height 26
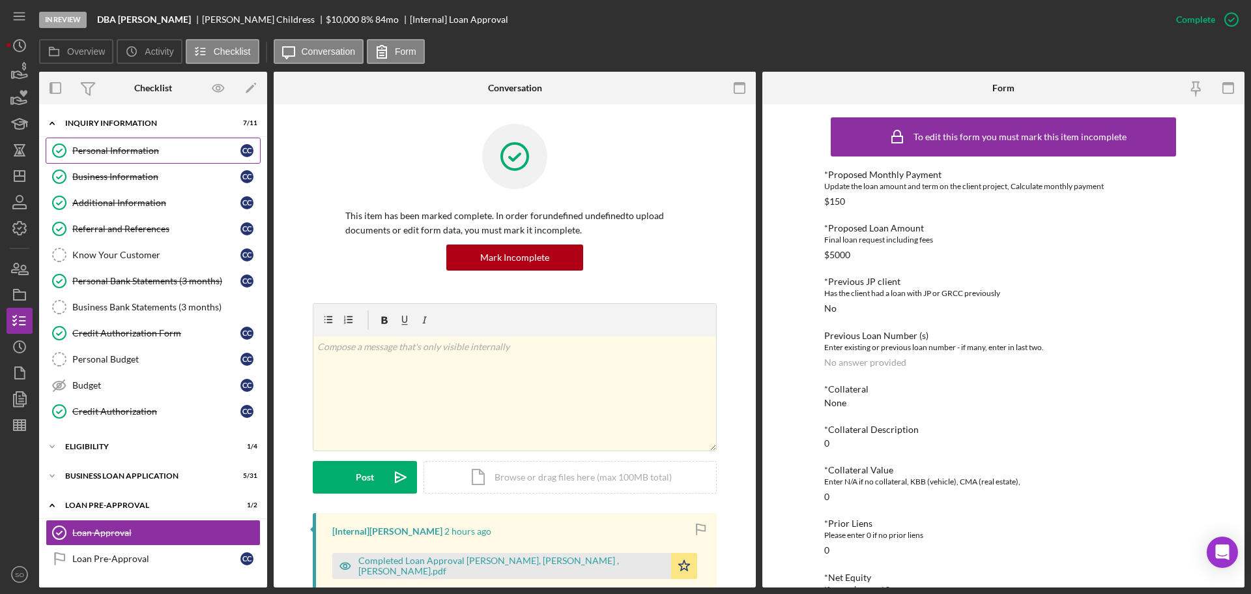
click at [104, 147] on div "Personal Information" at bounding box center [156, 150] width 168 height 10
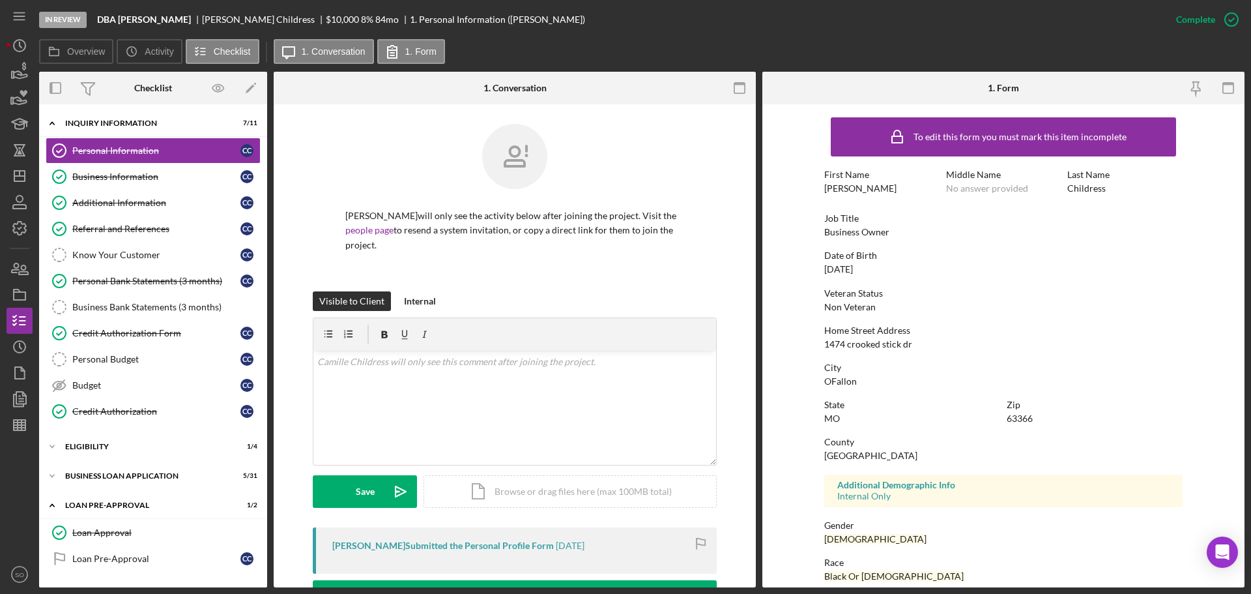
scroll to position [196, 0]
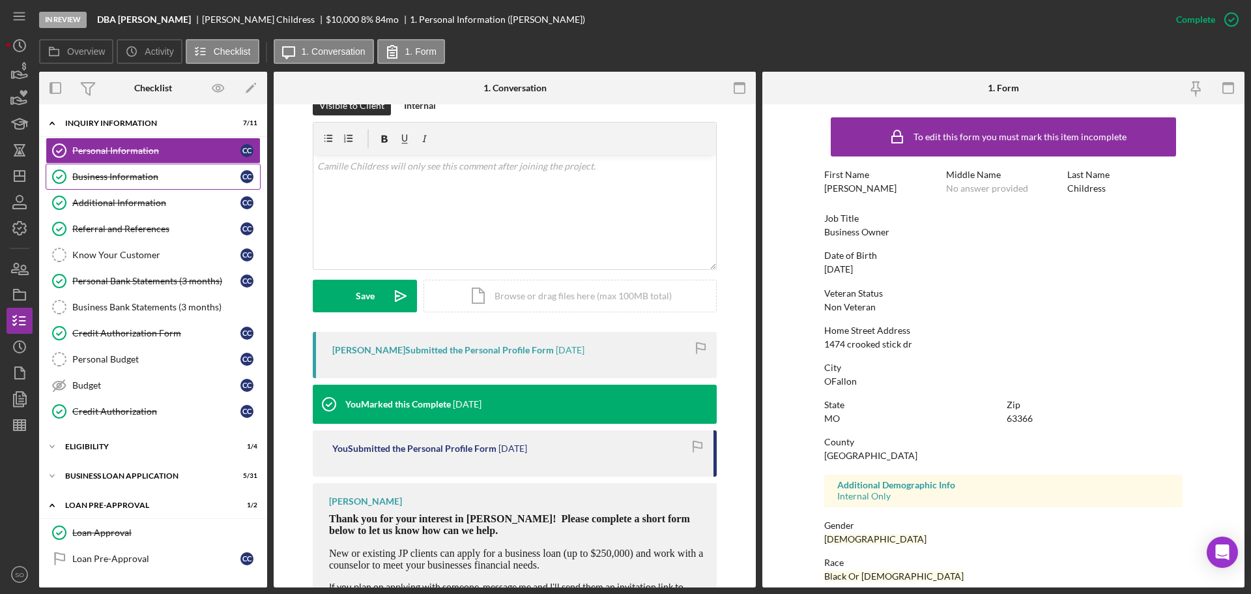
click at [114, 177] on div "Business Information" at bounding box center [156, 176] width 168 height 10
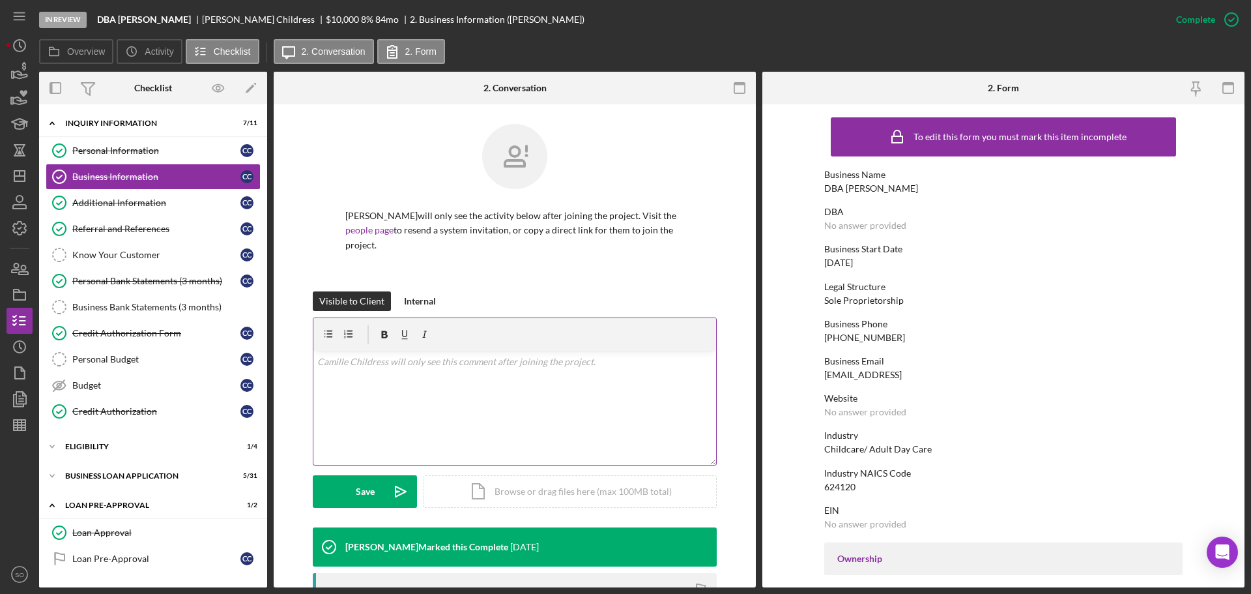
scroll to position [261, 0]
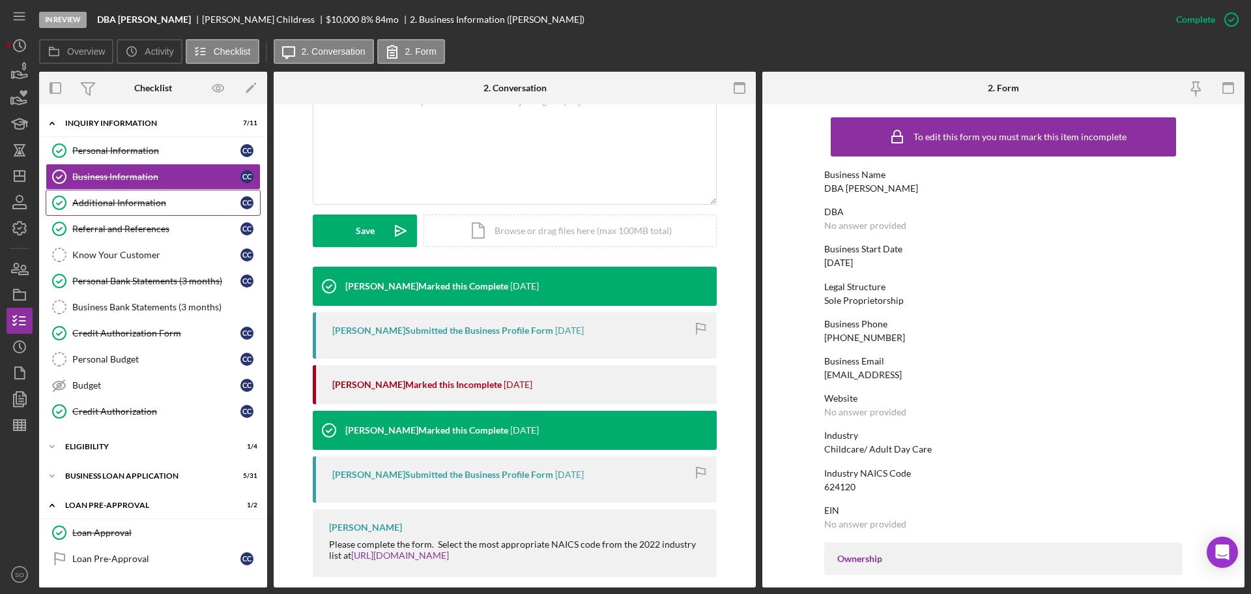
click at [125, 210] on link "Additional Information Additional Information C C" at bounding box center [153, 203] width 215 height 26
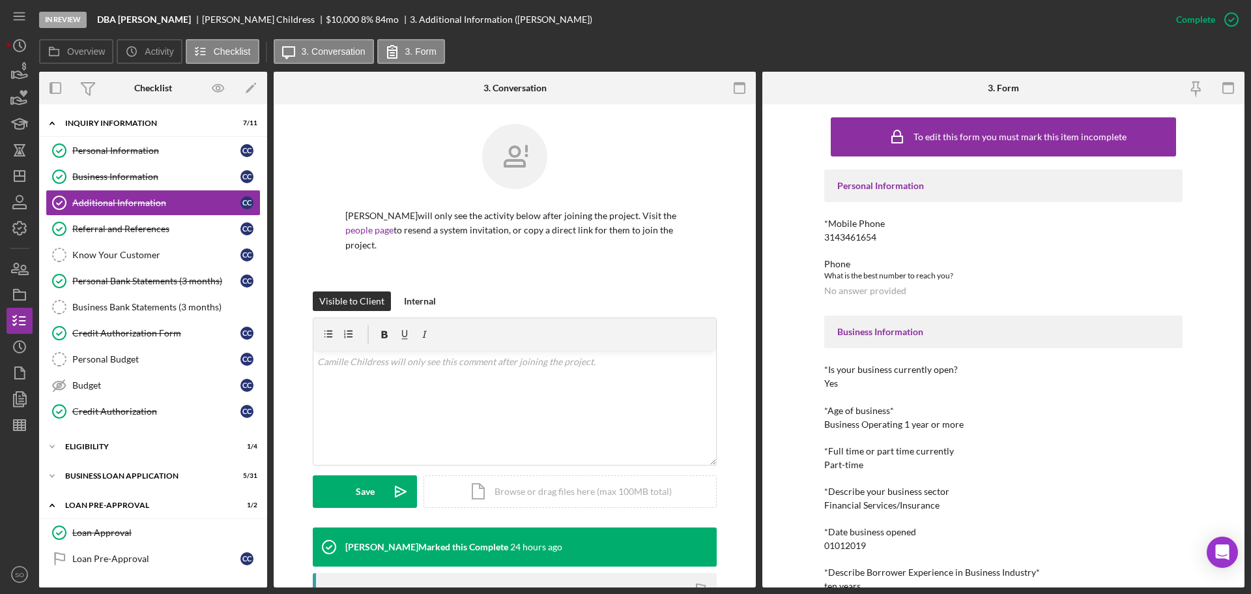
scroll to position [130, 0]
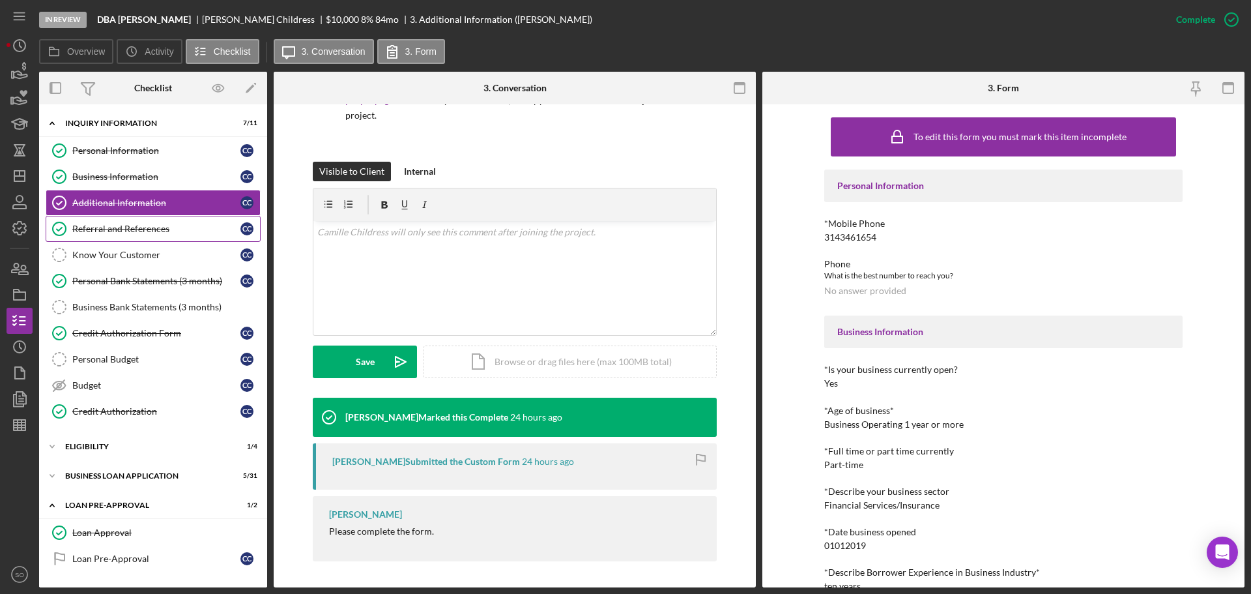
click at [142, 231] on div "Referral and References" at bounding box center [156, 229] width 168 height 10
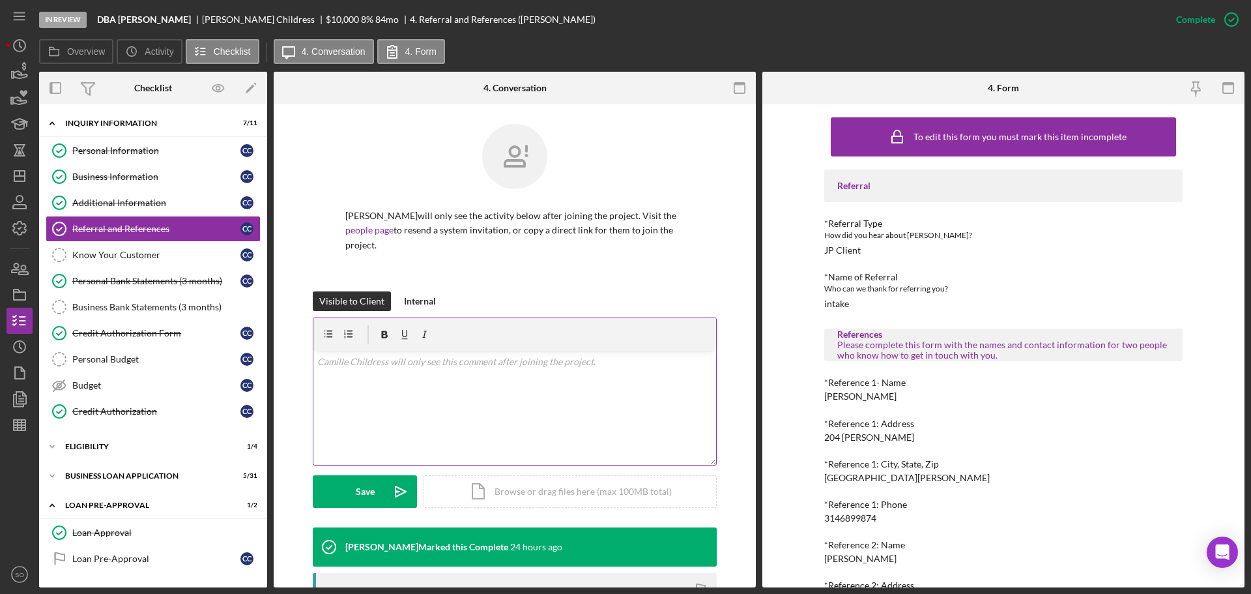
scroll to position [132, 0]
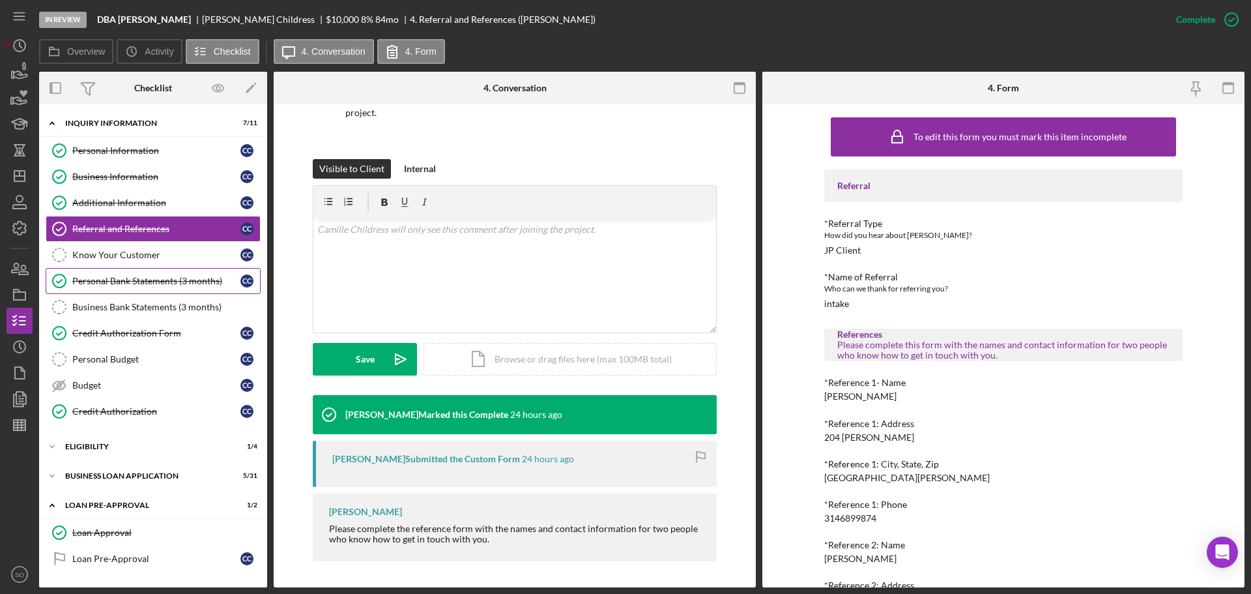
click at [149, 282] on div "Personal Bank Statements (3 months)" at bounding box center [156, 281] width 168 height 10
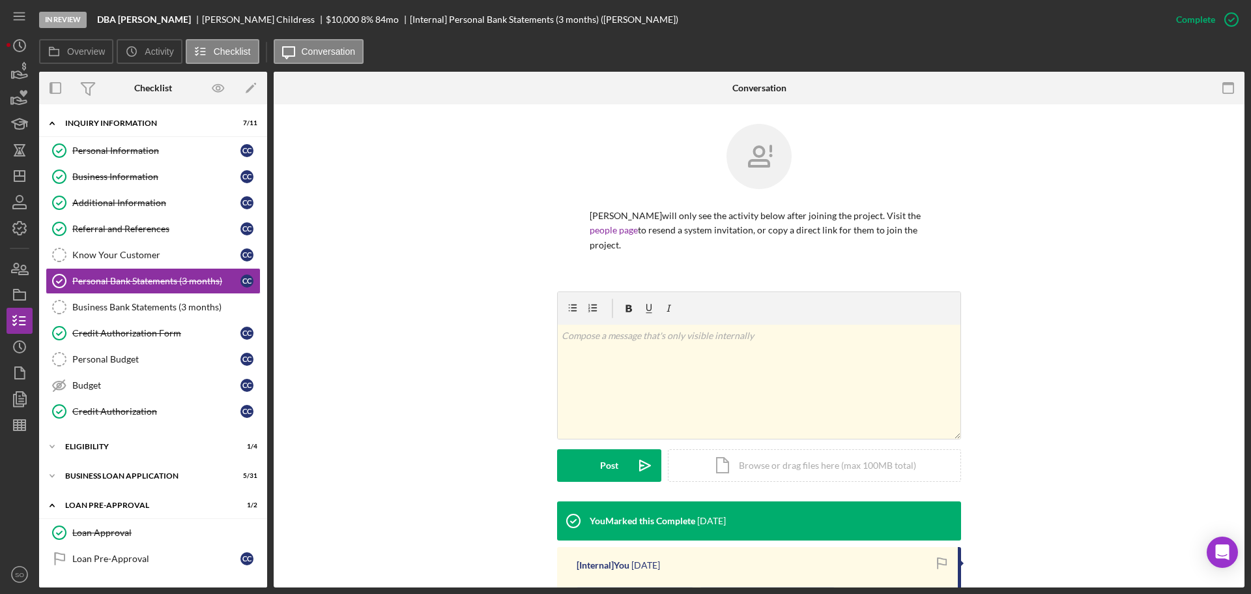
scroll to position [196, 0]
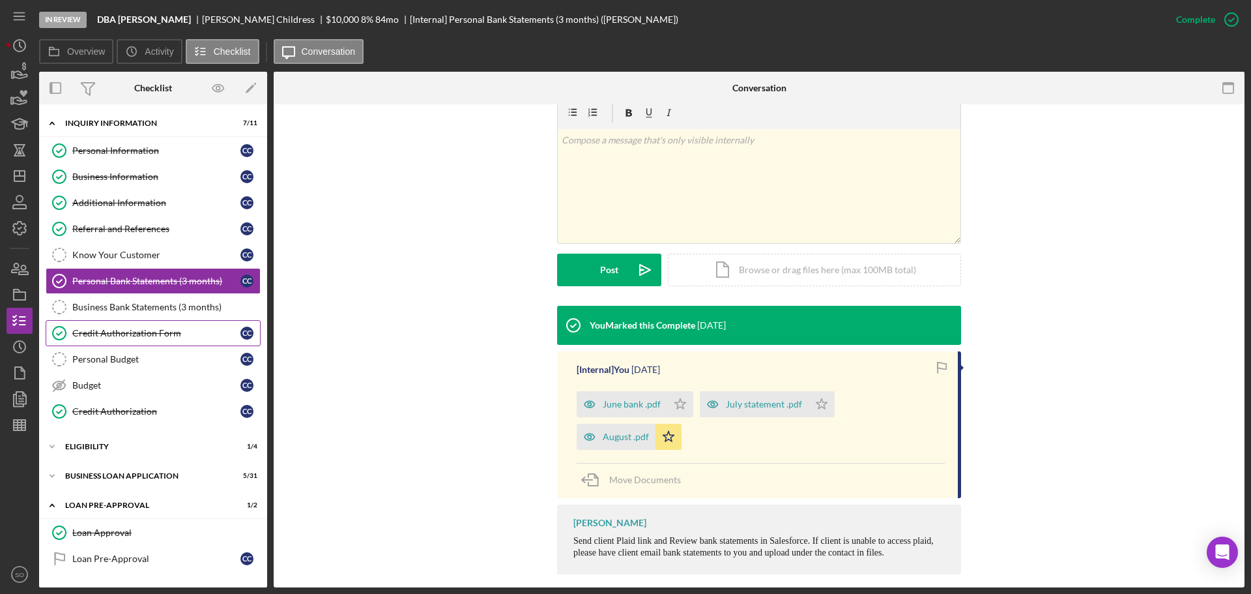
click at [89, 334] on div "Credit Authorization Form" at bounding box center [156, 333] width 168 height 10
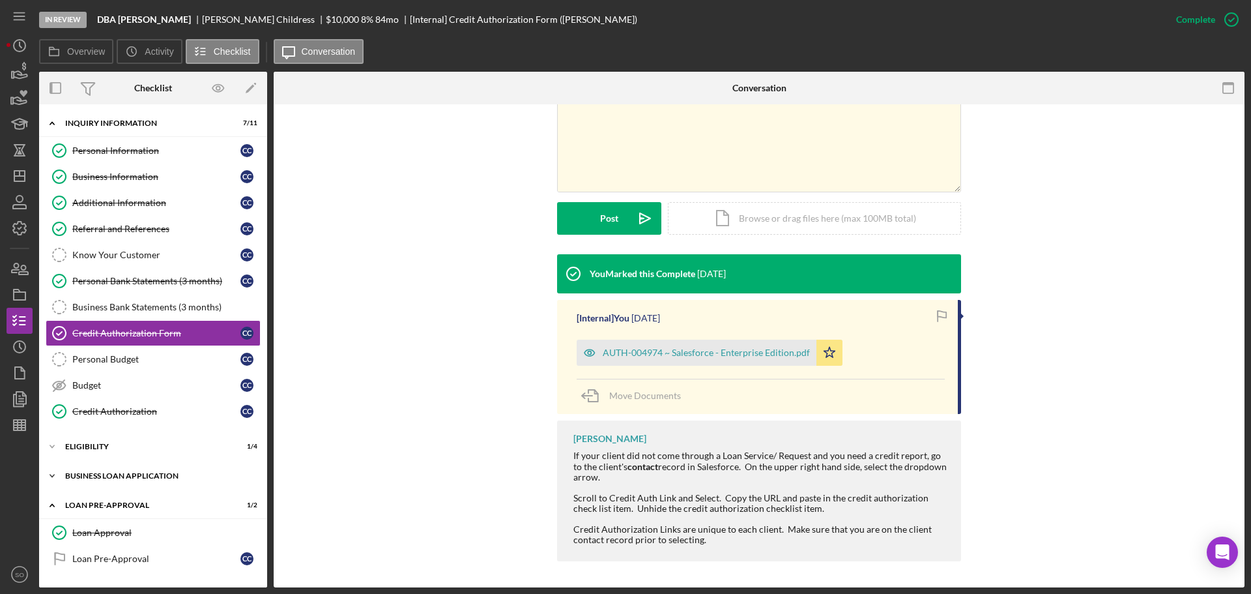
scroll to position [56, 0]
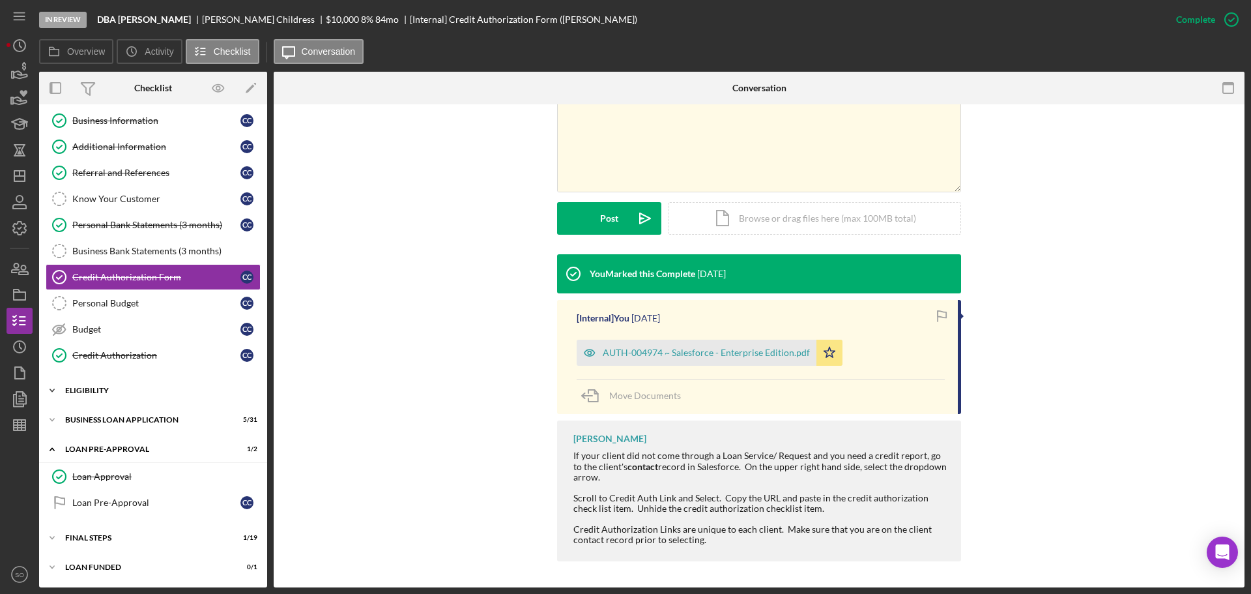
click at [93, 389] on div "ELIGIBILITY" at bounding box center [158, 390] width 186 height 8
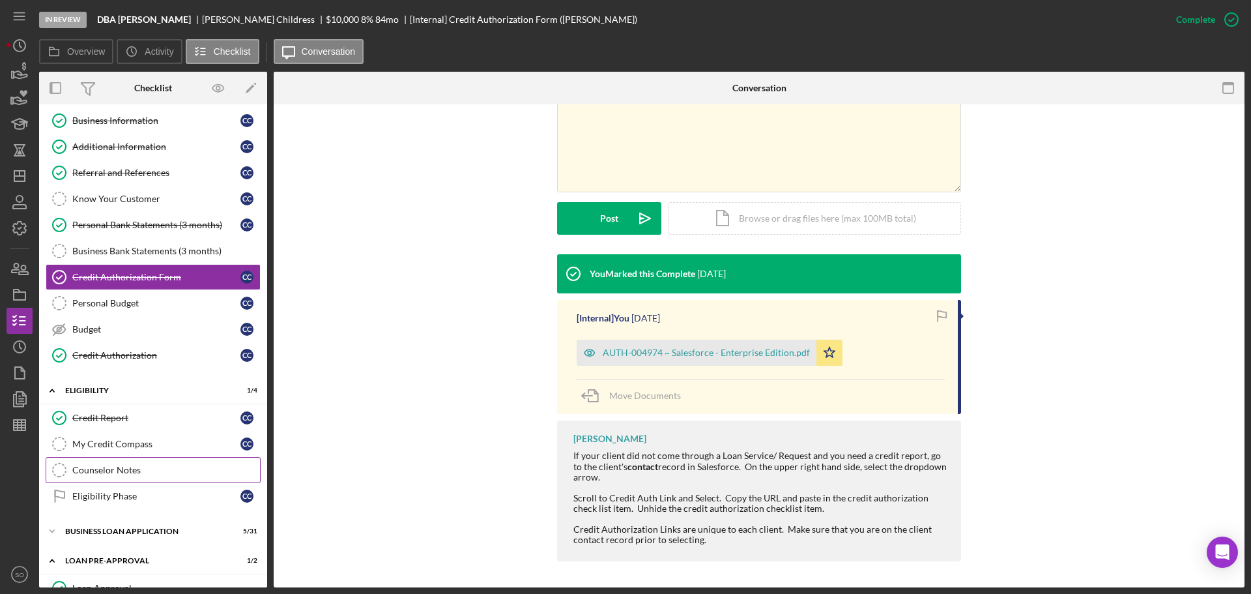
scroll to position [167, 0]
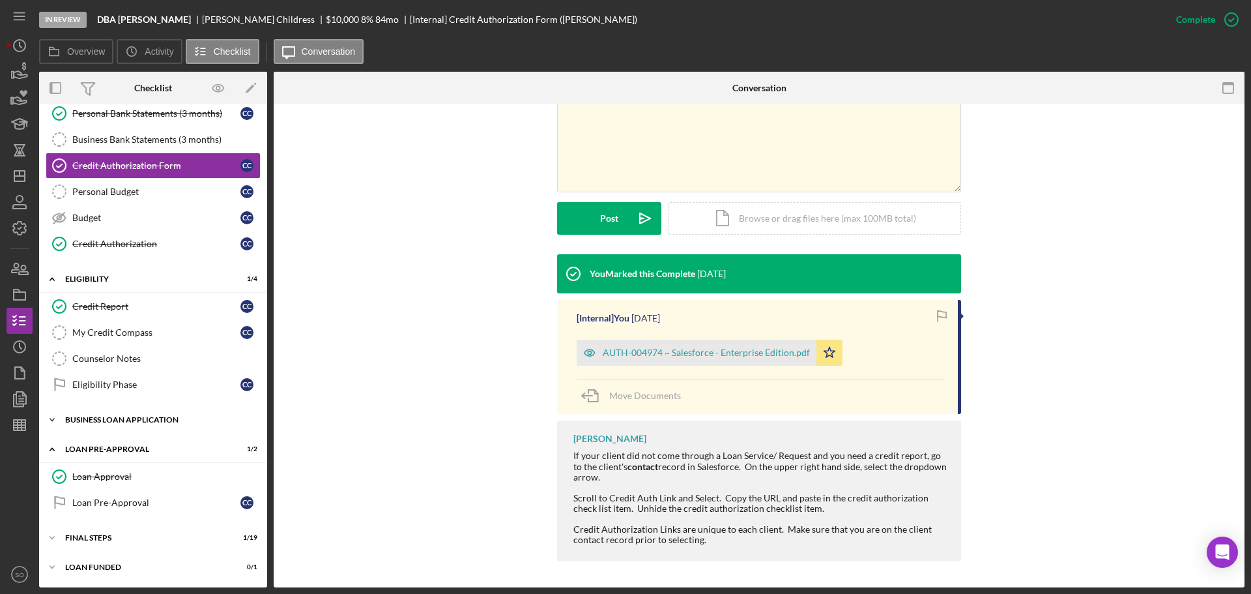
click at [102, 417] on div "BUSINESS LOAN APPLICATION" at bounding box center [158, 420] width 186 height 8
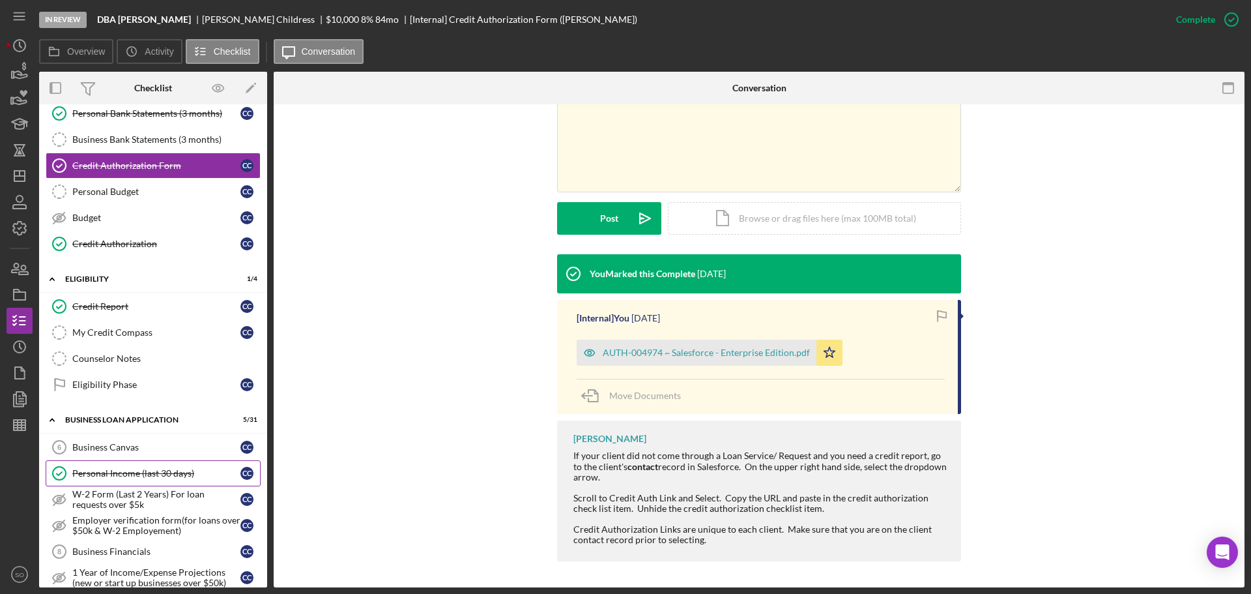
click at [101, 476] on div "Personal Income (last 30 days)" at bounding box center [156, 473] width 168 height 10
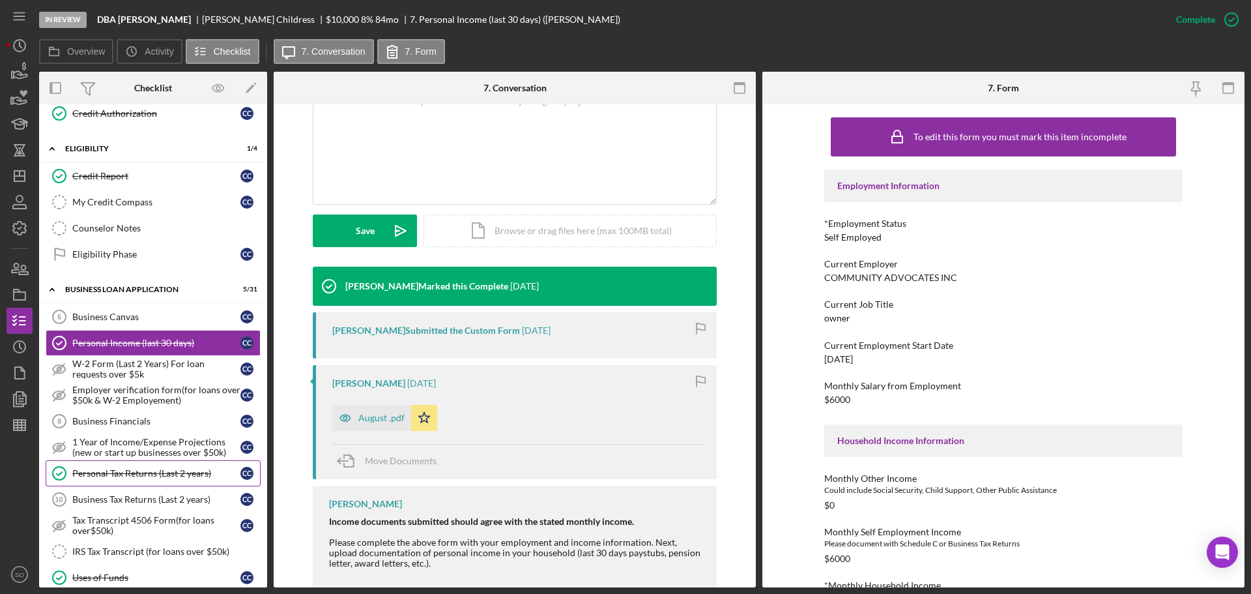
scroll to position [428, 0]
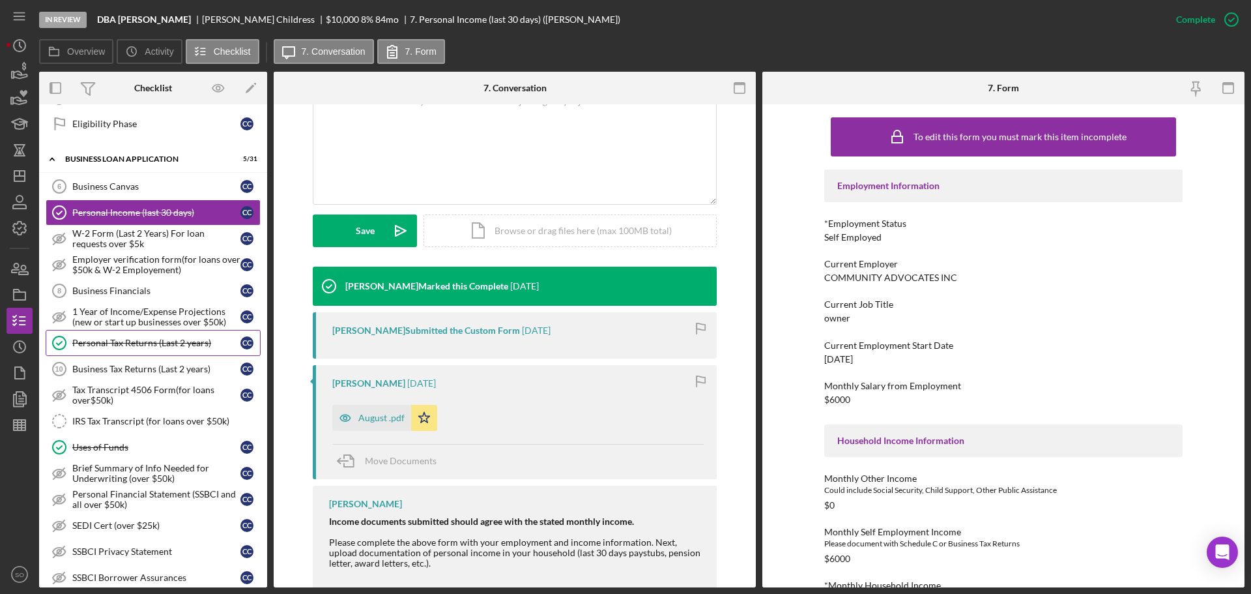
click at [111, 353] on link "Personal Tax Returns (Last 2 years) Personal Tax Returns (Last 2 years) C C" at bounding box center [153, 343] width 215 height 26
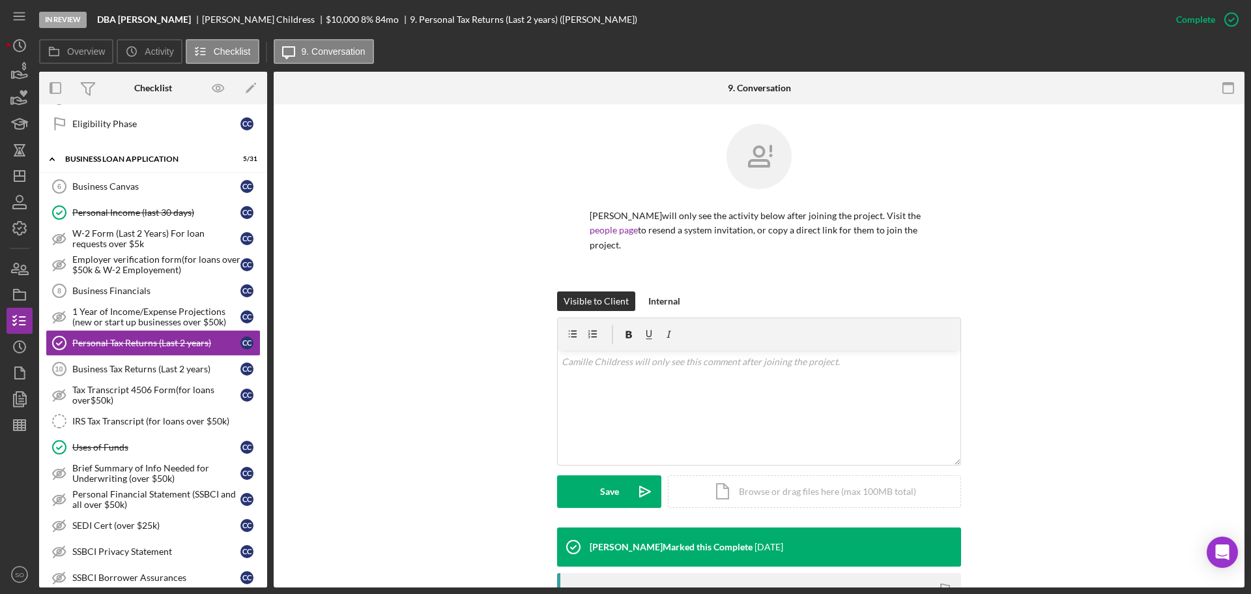
scroll to position [197, 0]
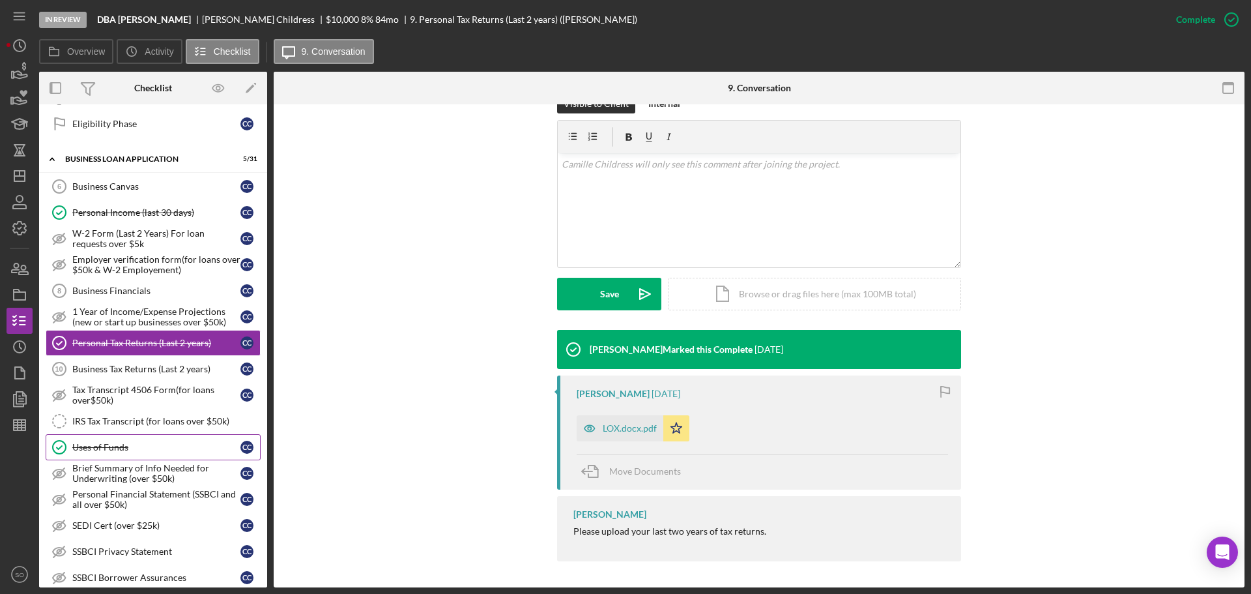
click at [84, 451] on div "Uses of Funds" at bounding box center [156, 447] width 168 height 10
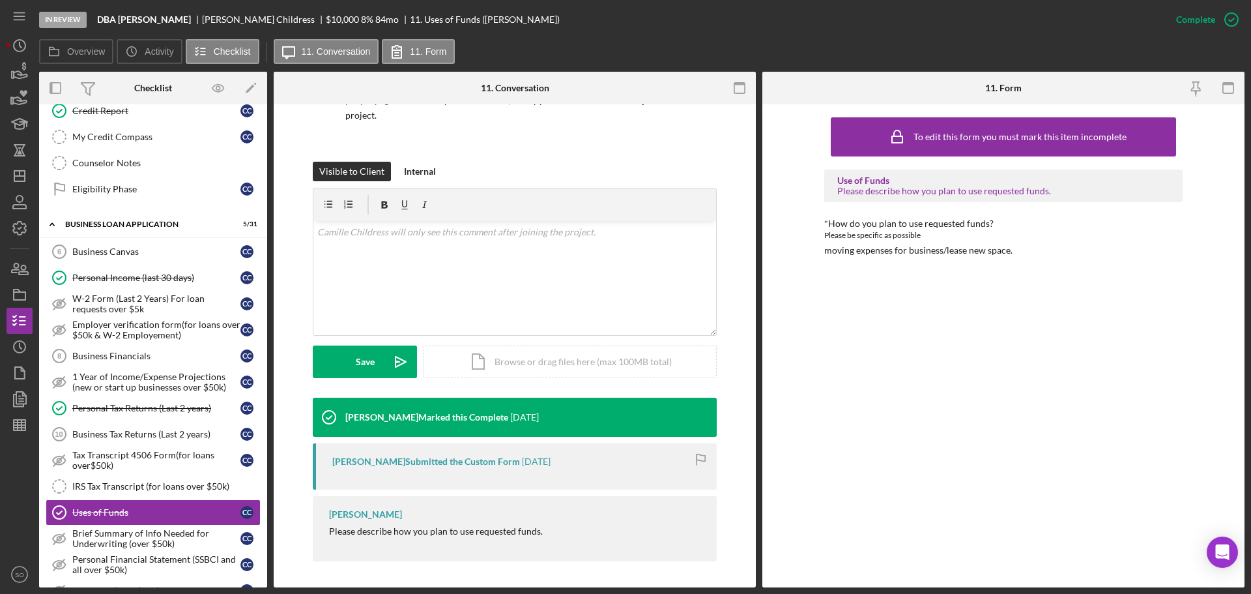
scroll to position [298, 0]
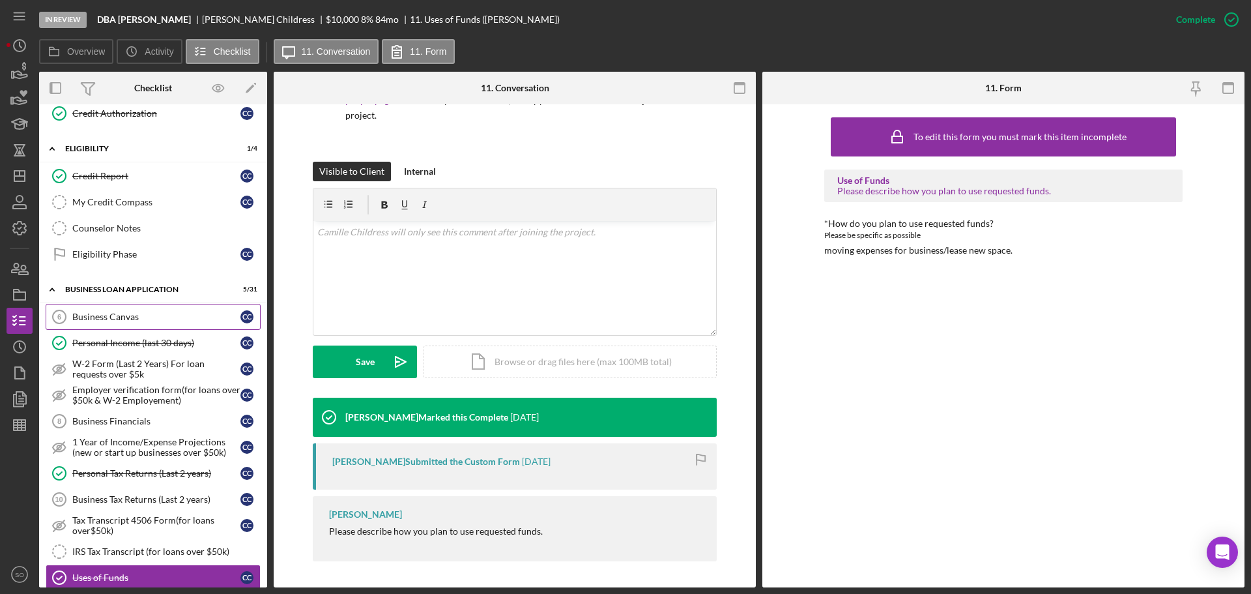
click at [147, 304] on link "Business Canvas 6 Business Canvas C C" at bounding box center [153, 317] width 215 height 26
